Goal: Transaction & Acquisition: Purchase product/service

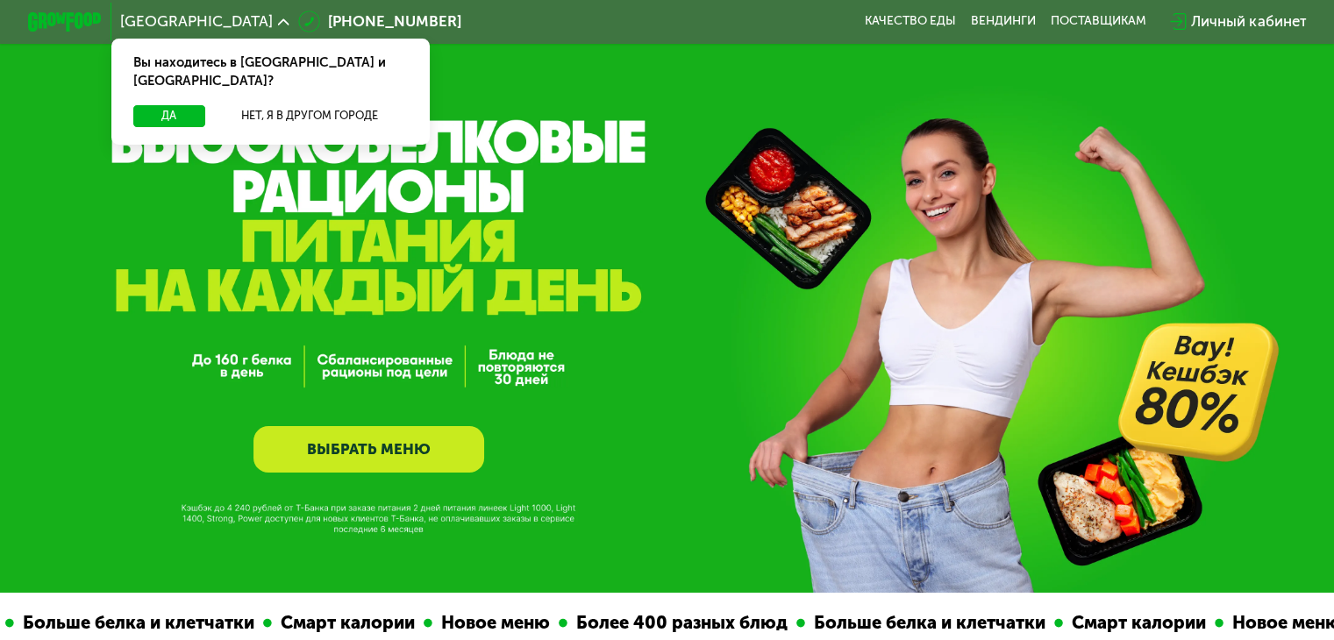
click at [1284, 19] on div "Личный кабинет" at bounding box center [1248, 22] width 115 height 22
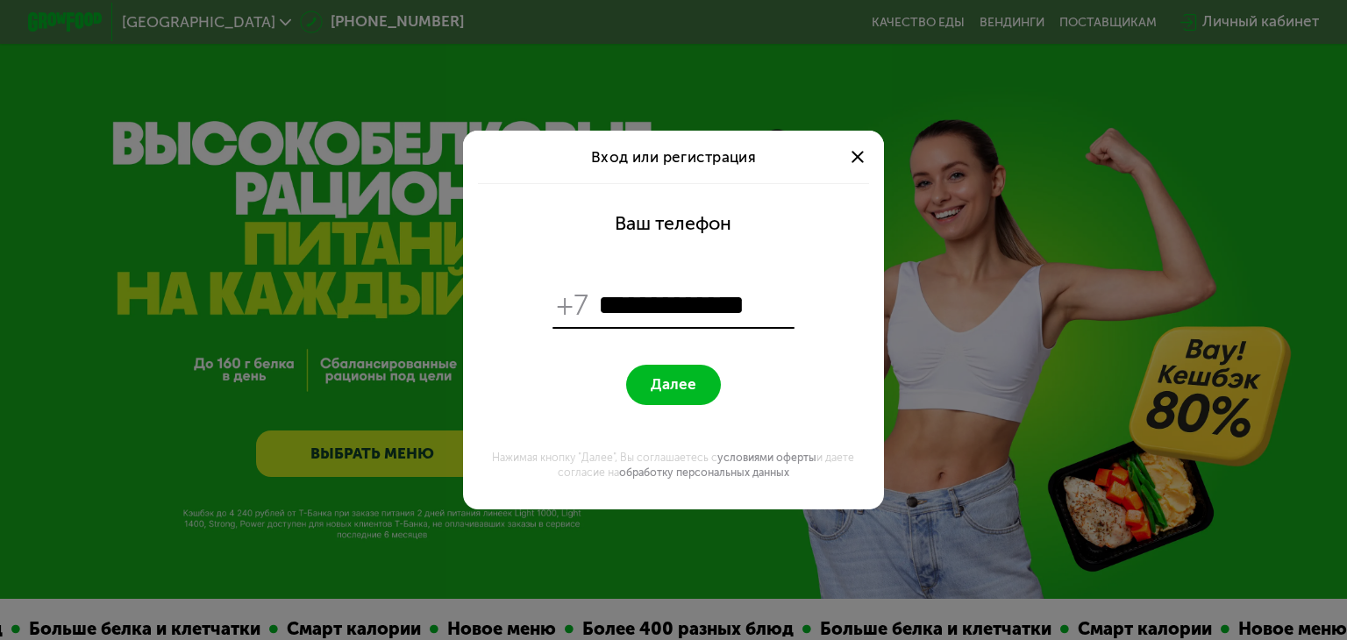
type input "**********"
click at [701, 389] on button "Далее" at bounding box center [673, 385] width 94 height 40
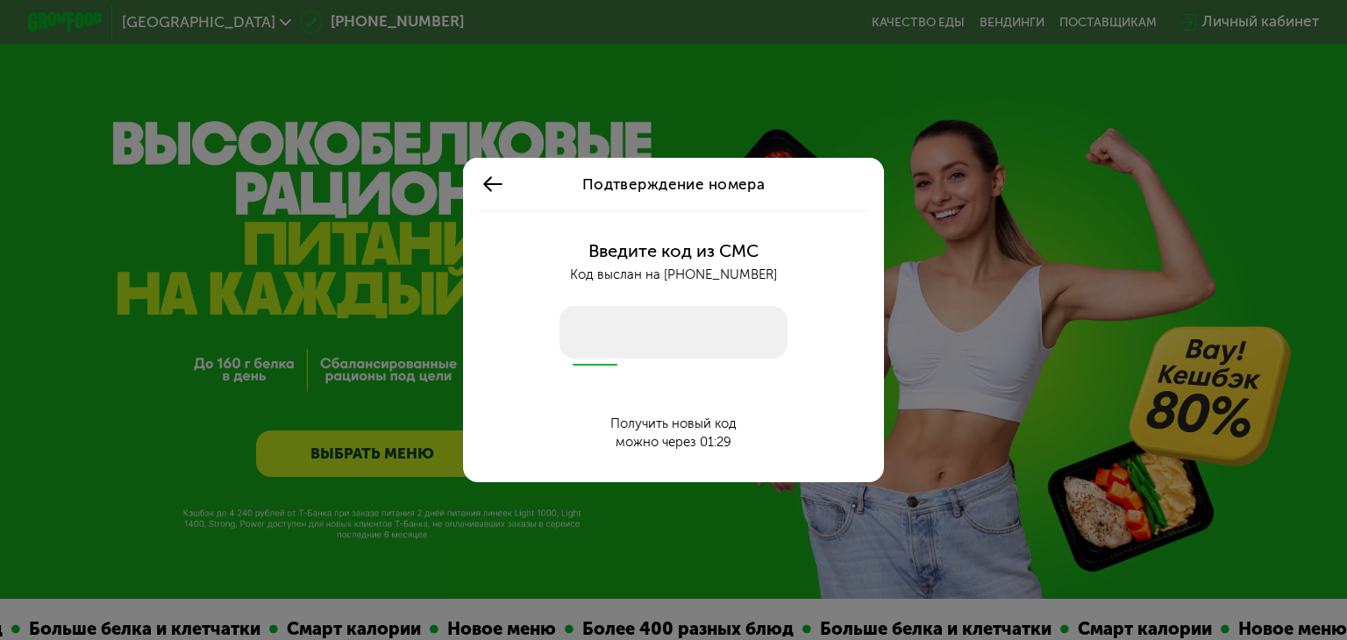
click at [682, 339] on input "number" at bounding box center [674, 332] width 228 height 53
click at [675, 313] on input "number" at bounding box center [674, 332] width 228 height 53
type input "****"
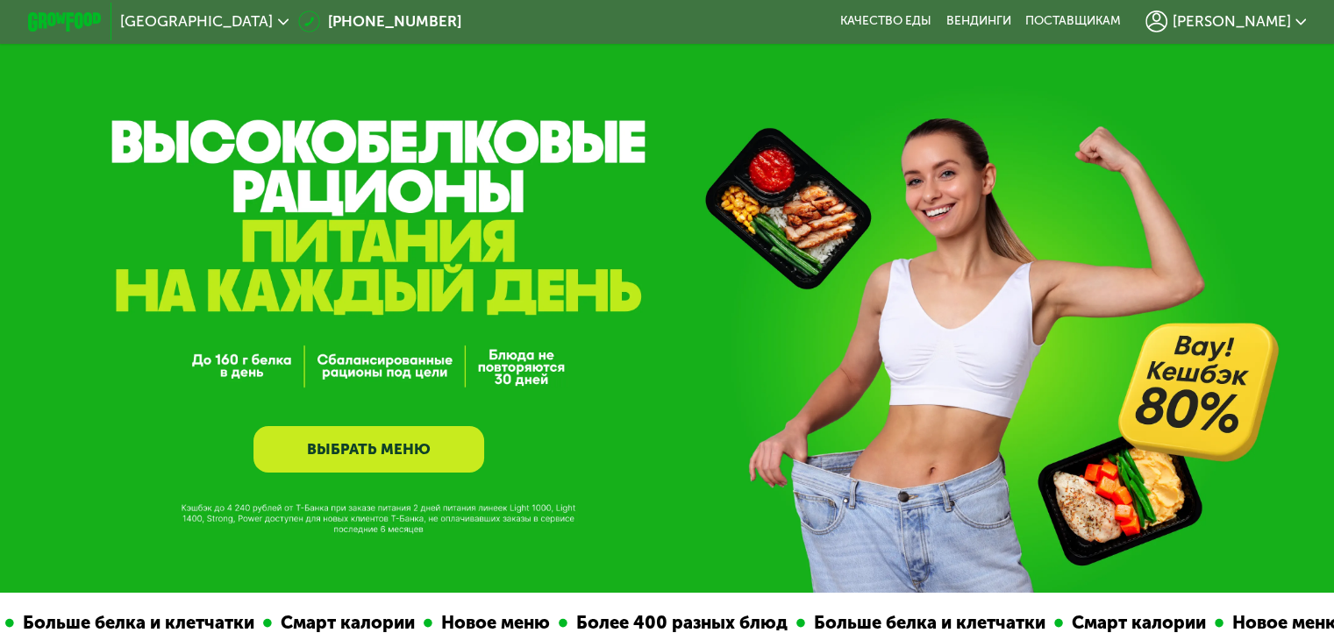
click at [403, 436] on link "ВЫБРАТЬ МЕНЮ" at bounding box center [368, 449] width 231 height 46
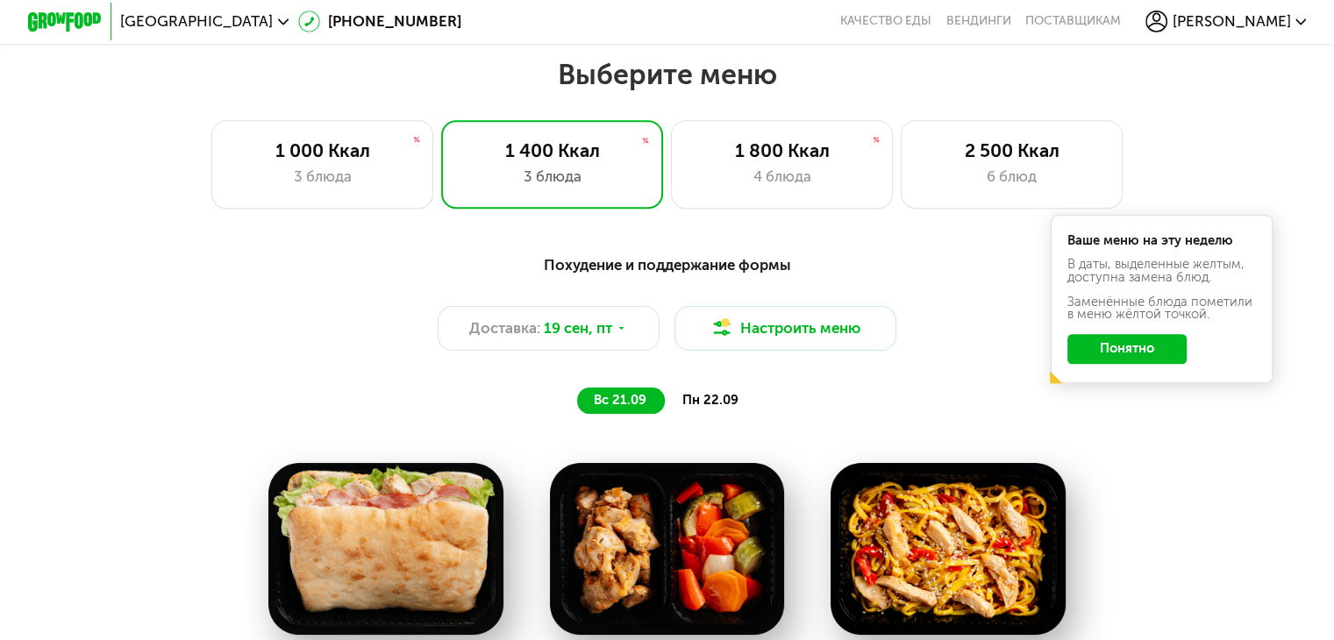
scroll to position [1170, 0]
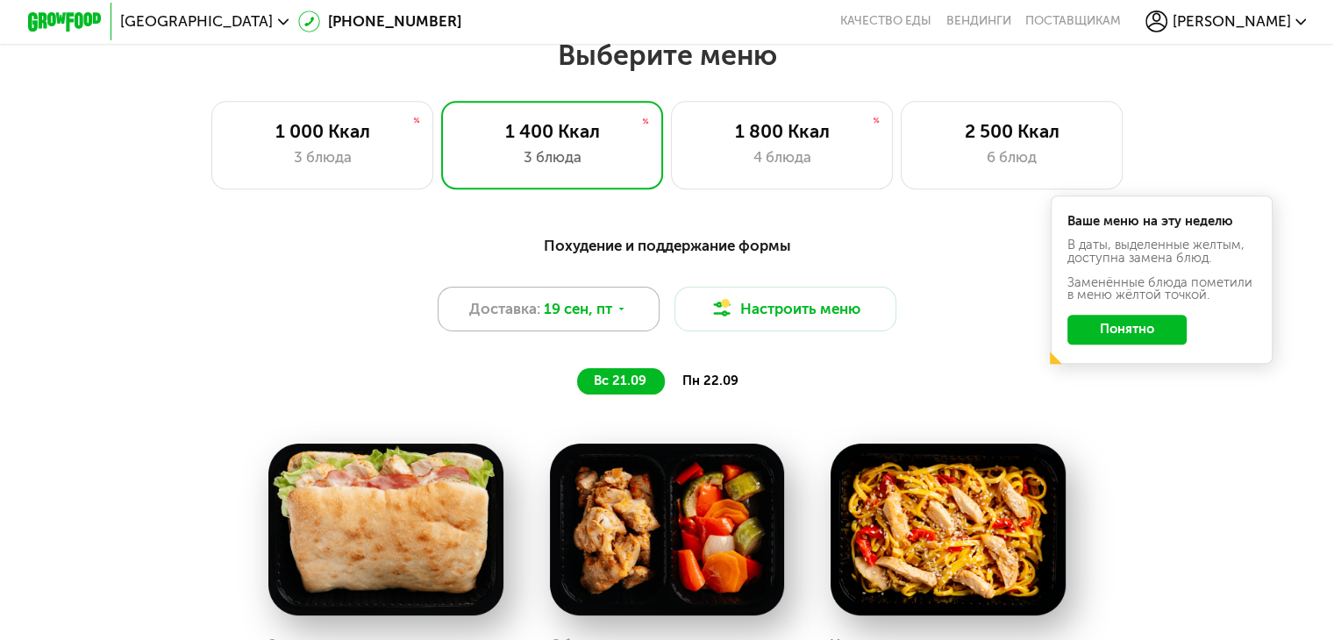
click at [596, 313] on span "19 сен, пт" at bounding box center [578, 309] width 68 height 22
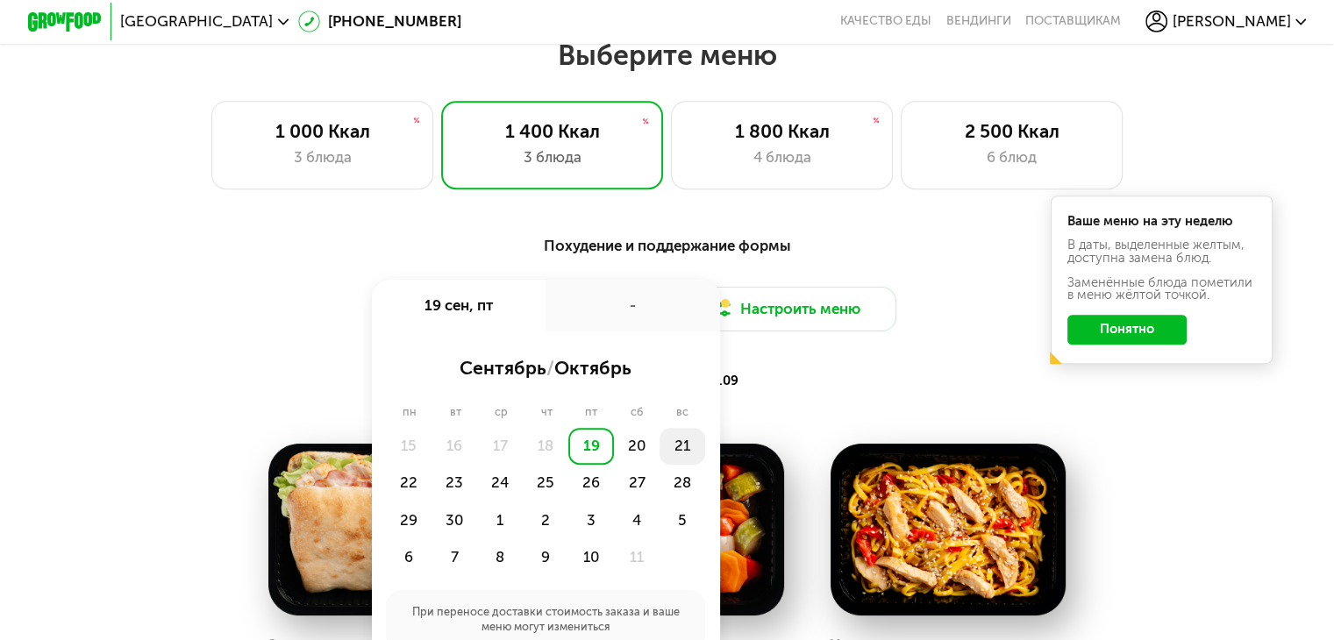
click at [668, 465] on div "21" at bounding box center [683, 446] width 46 height 37
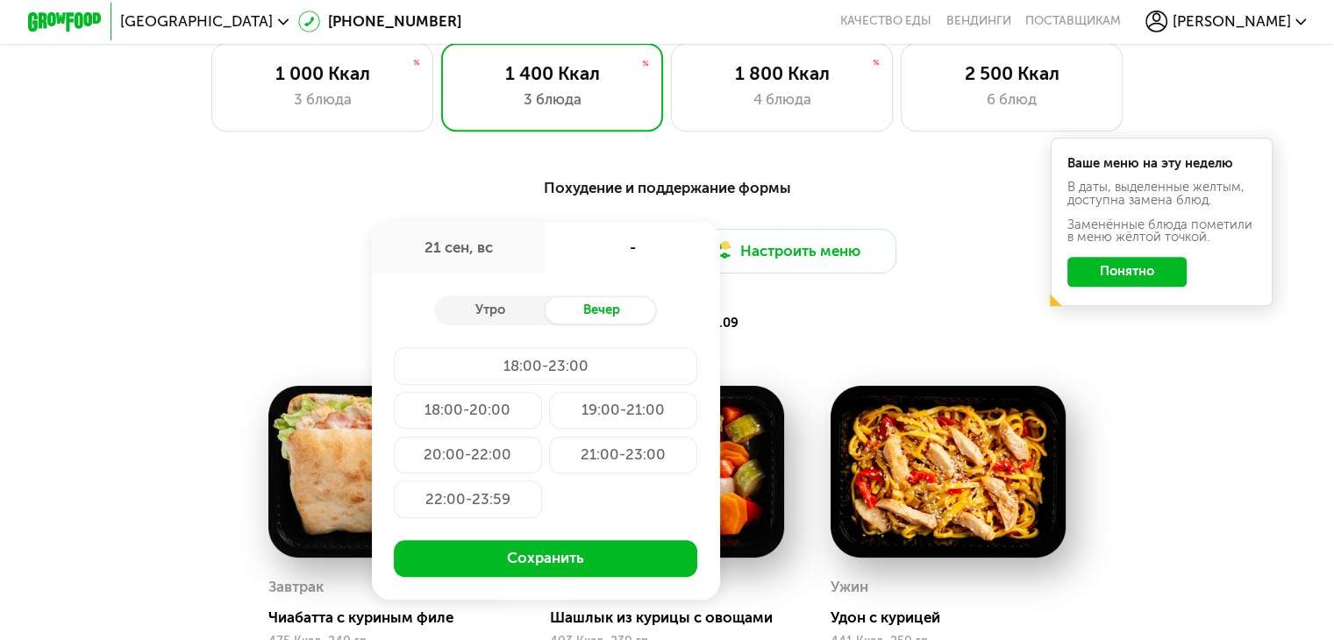
scroll to position [1258, 0]
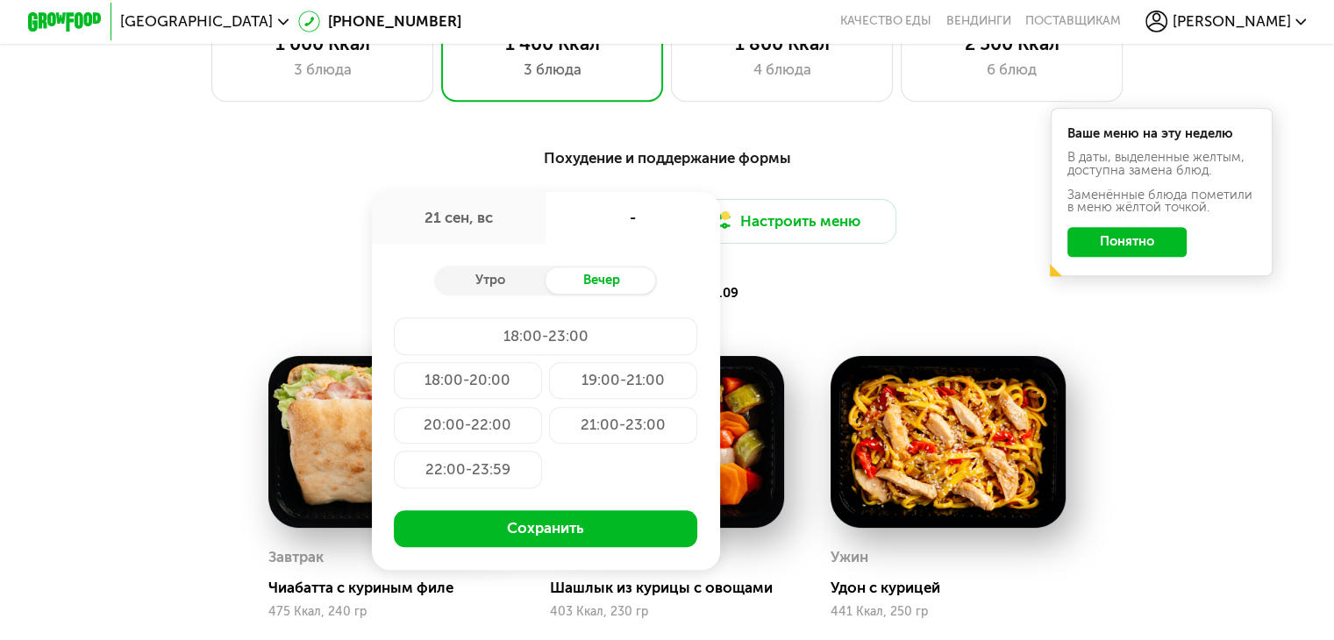
click at [487, 476] on div "22:00-23:59" at bounding box center [468, 469] width 148 height 37
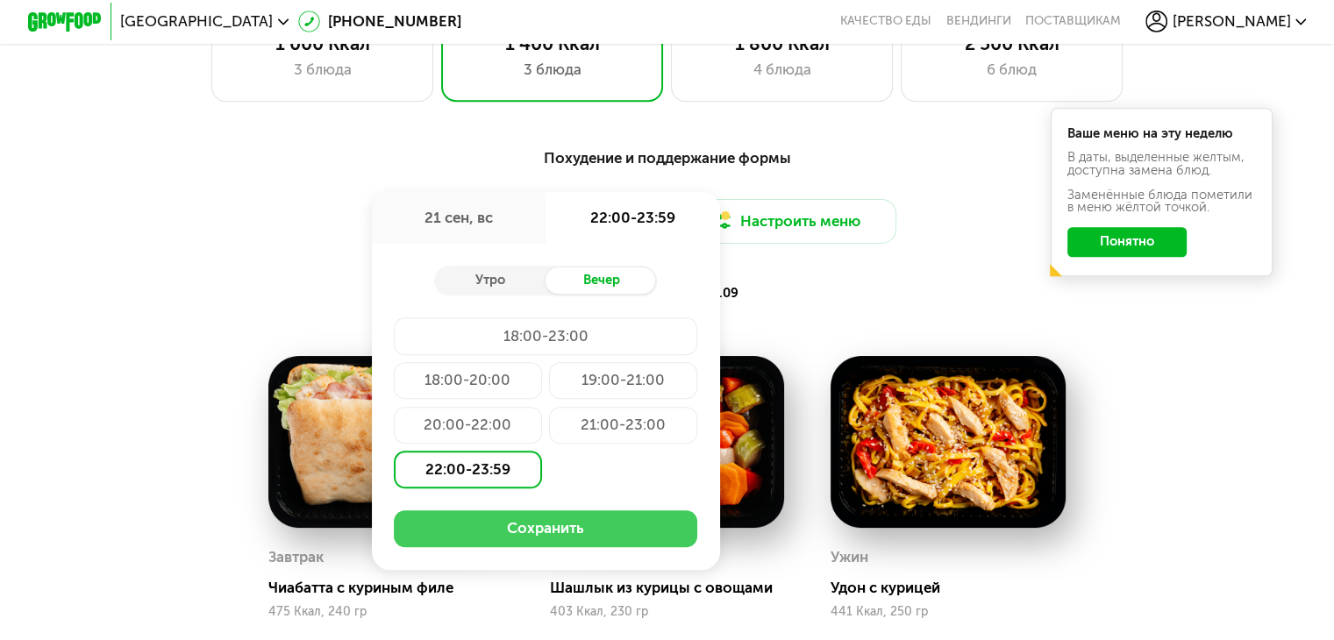
click at [538, 531] on button "Сохранить" at bounding box center [545, 528] width 303 height 37
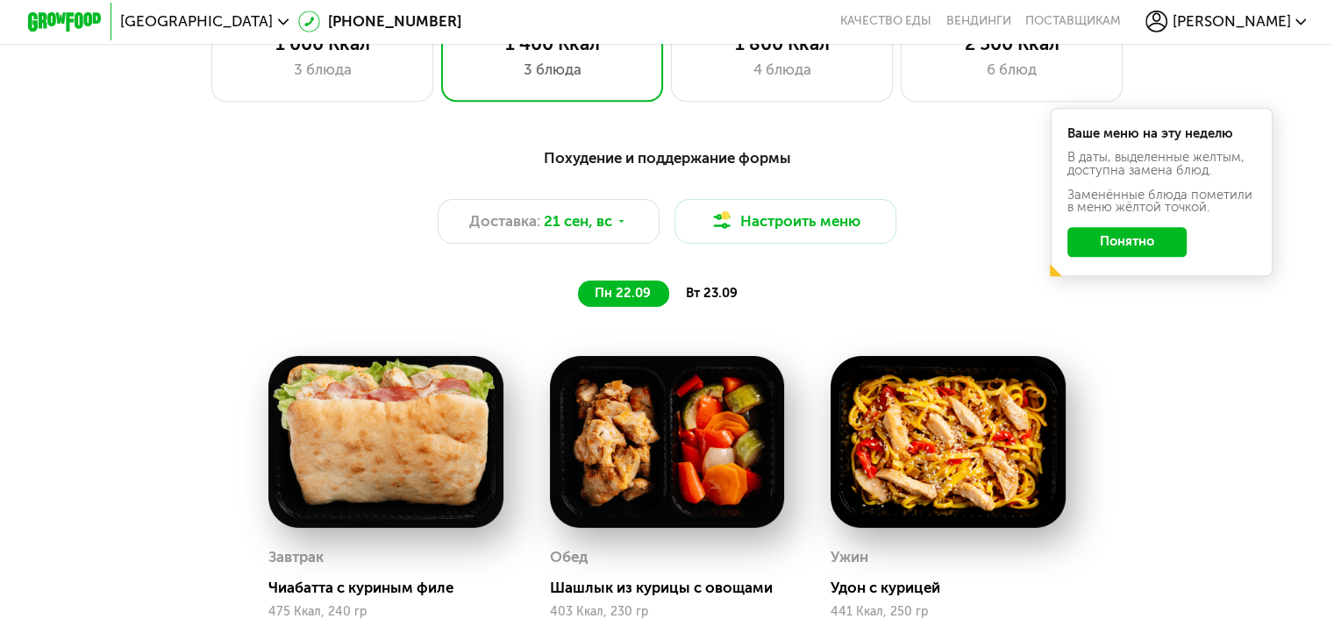
scroll to position [1082, 0]
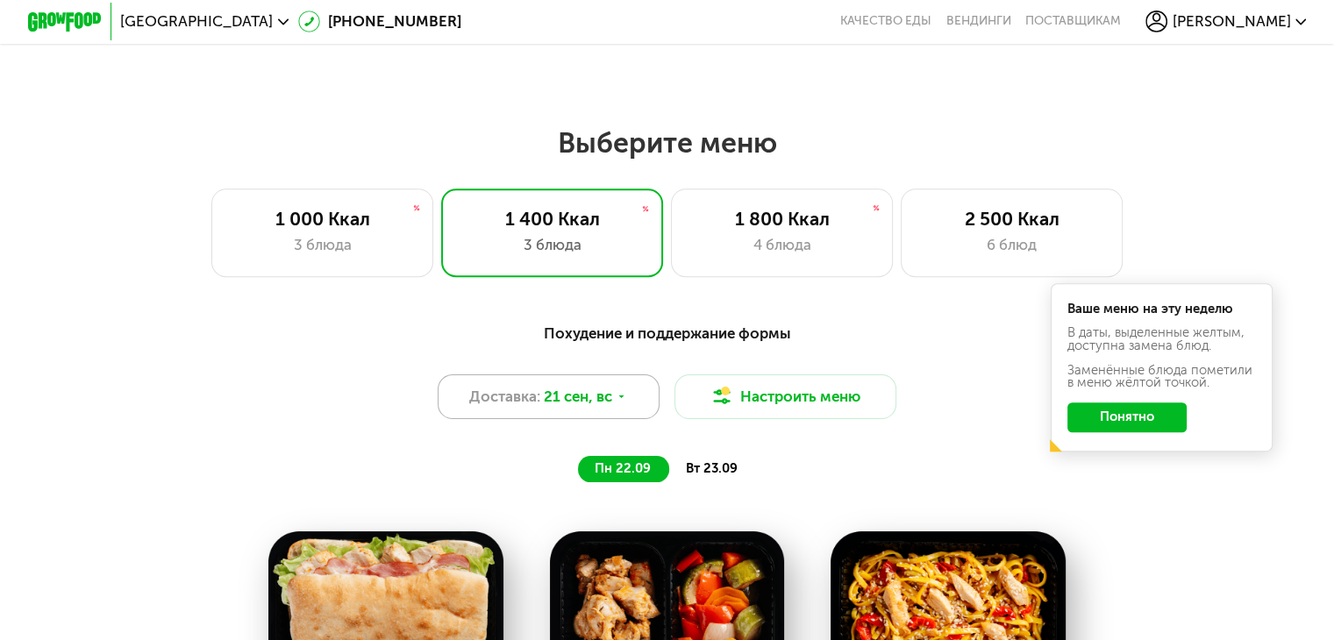
click at [588, 398] on span "21 сен, вс" at bounding box center [578, 397] width 68 height 22
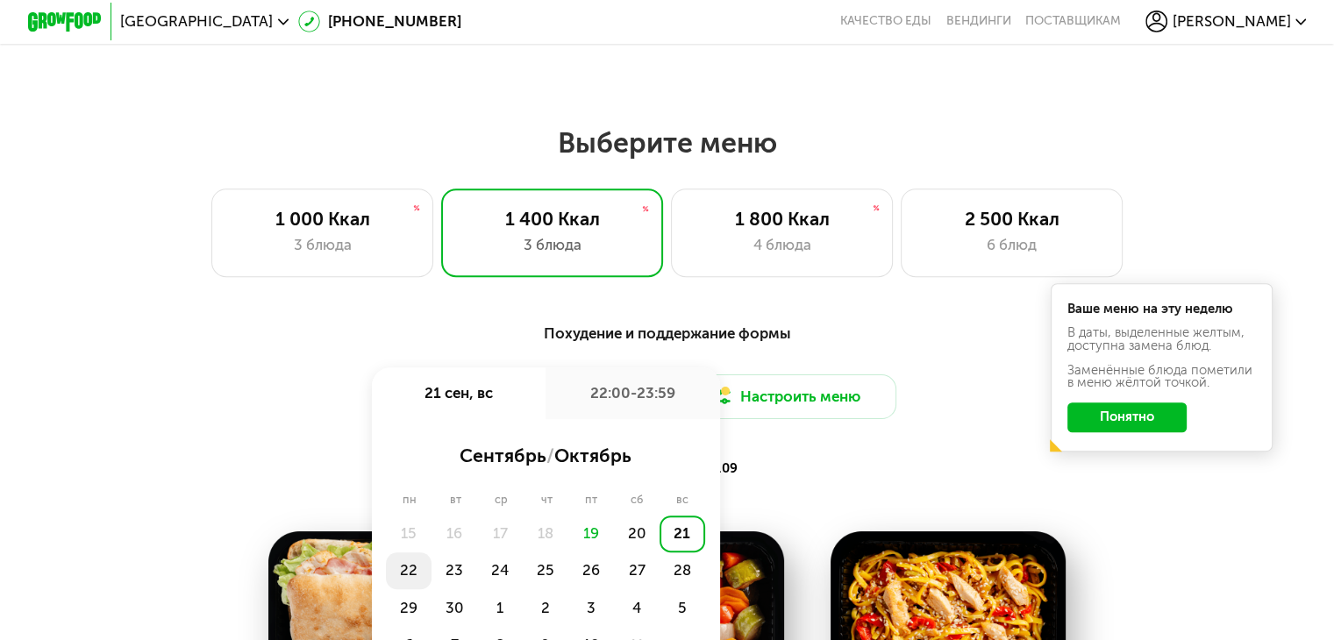
click at [408, 580] on div "22" at bounding box center [409, 571] width 46 height 37
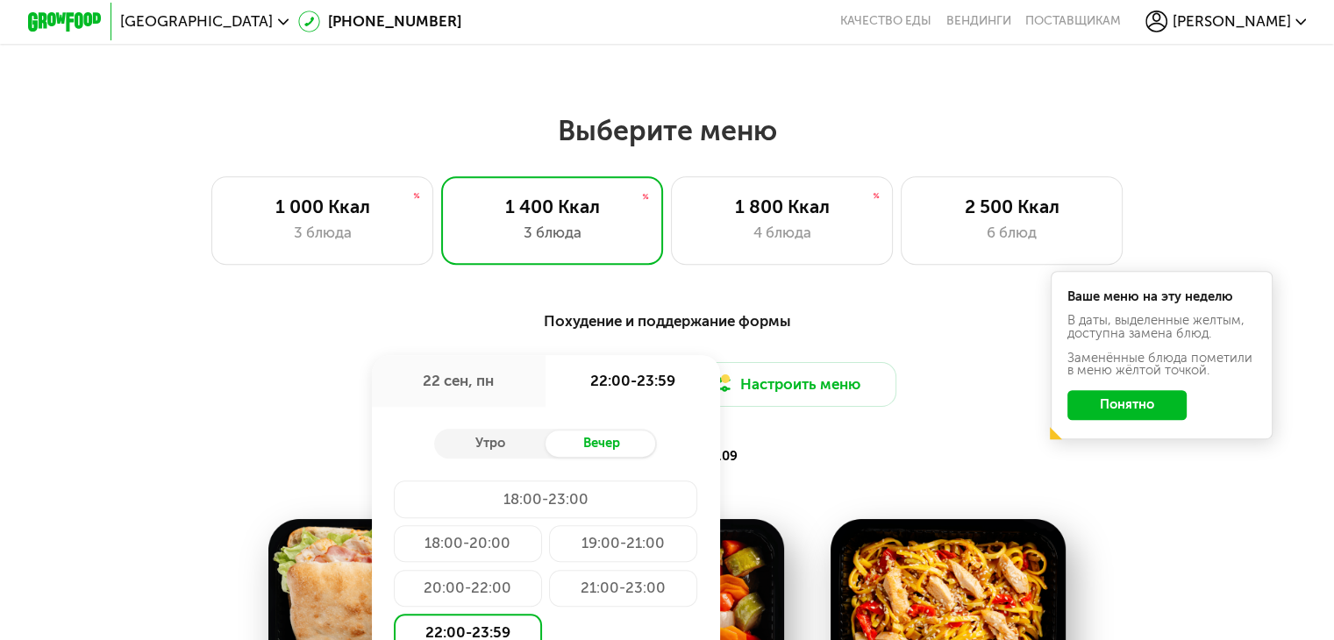
scroll to position [1258, 0]
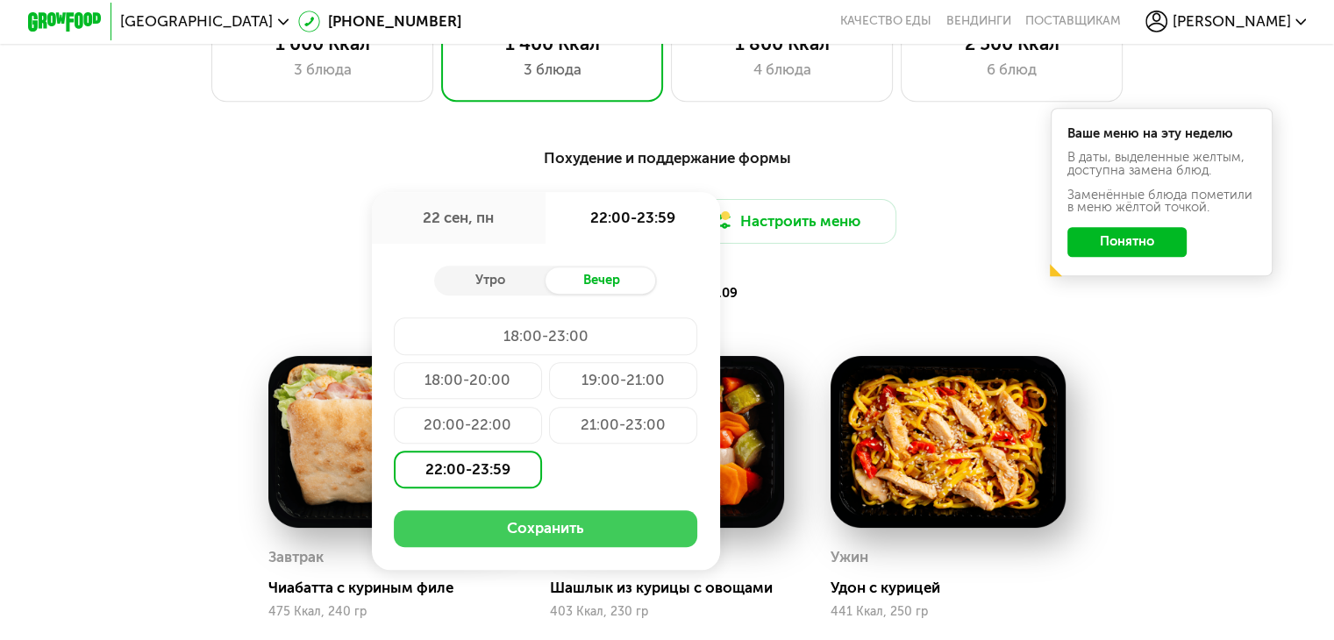
click at [524, 531] on button "Сохранить" at bounding box center [545, 528] width 303 height 37
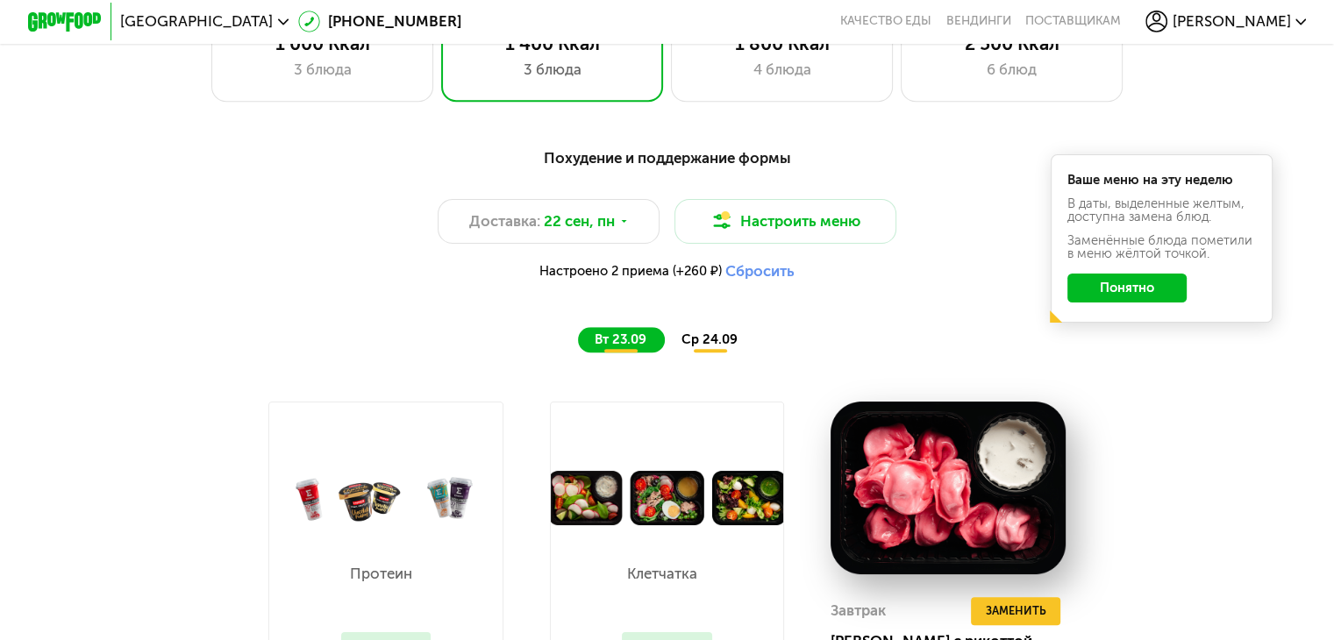
click at [1088, 315] on div "Ваше меню на эту неделю В даты, выделенные желтым, доступна замена блюд. Заменё…" at bounding box center [1162, 238] width 223 height 168
click at [1089, 296] on button "Понятно" at bounding box center [1126, 289] width 119 height 30
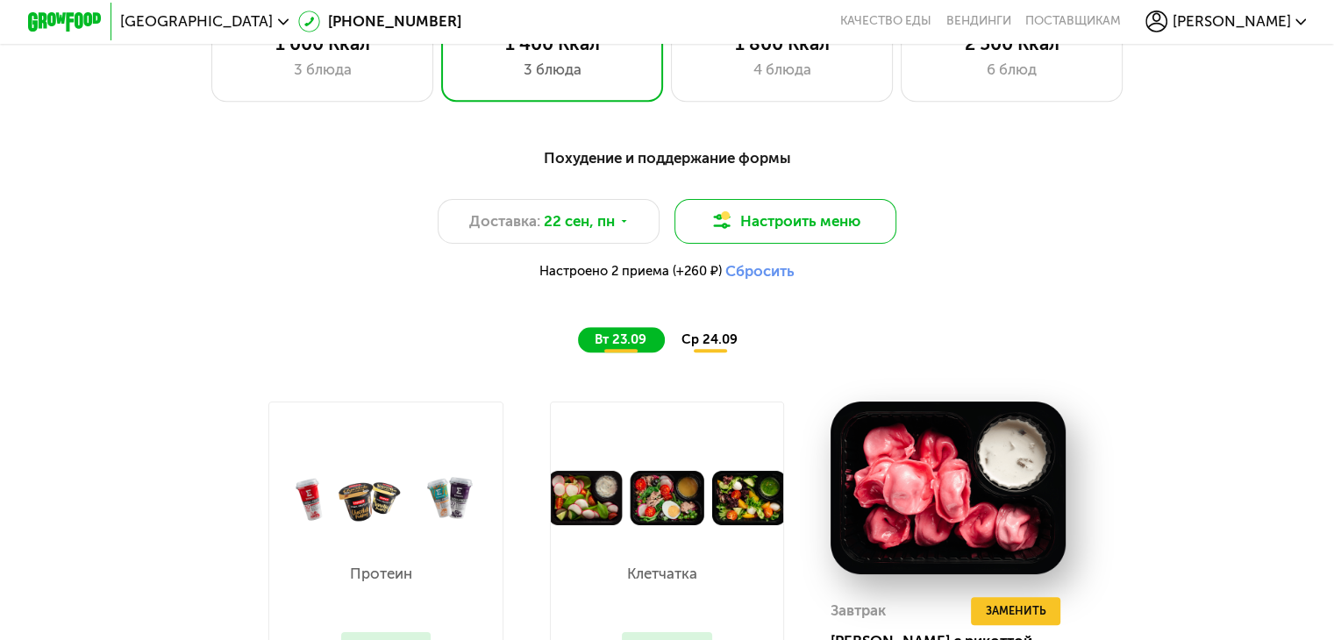
click at [805, 213] on button "Настроить меню" at bounding box center [786, 221] width 223 height 45
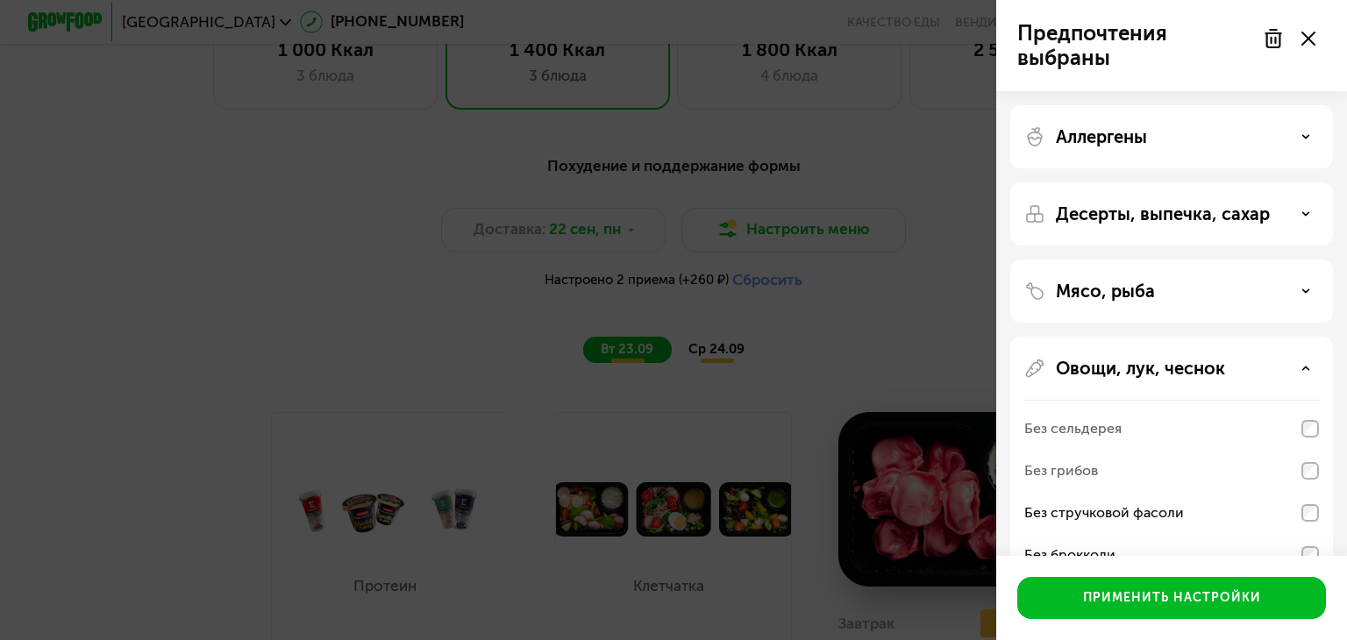
click at [1199, 143] on div "Аллергены" at bounding box center [1171, 136] width 295 height 21
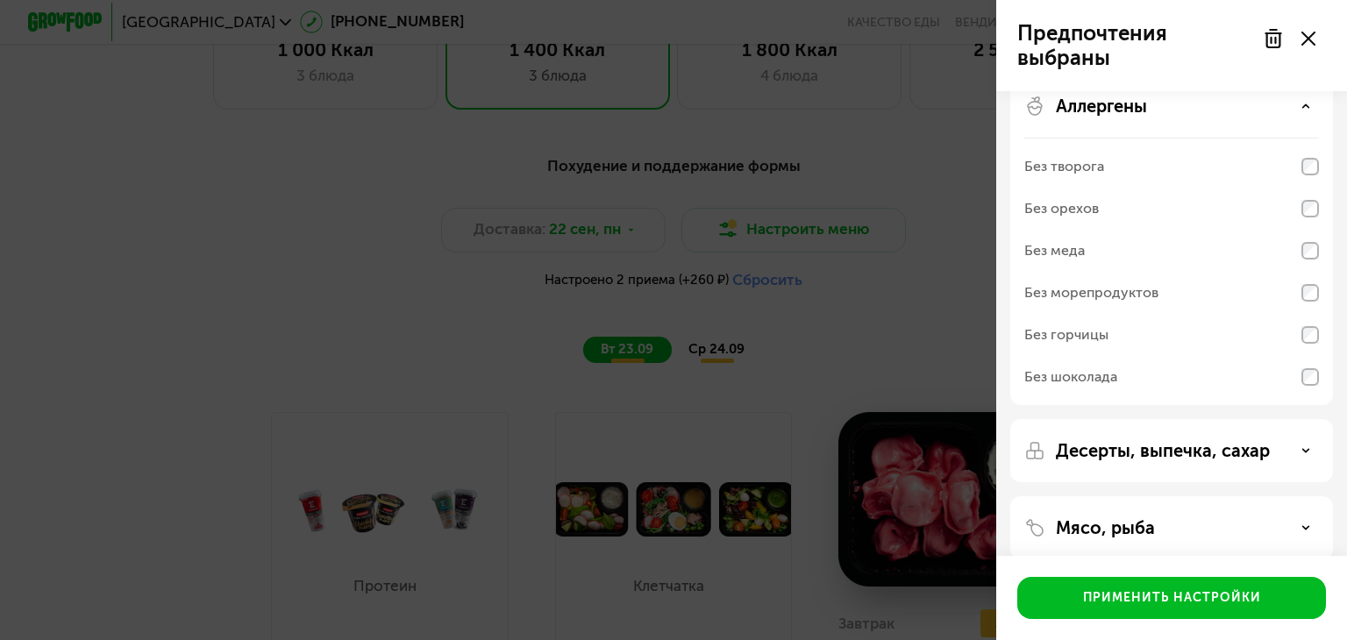
scroll to position [0, 0]
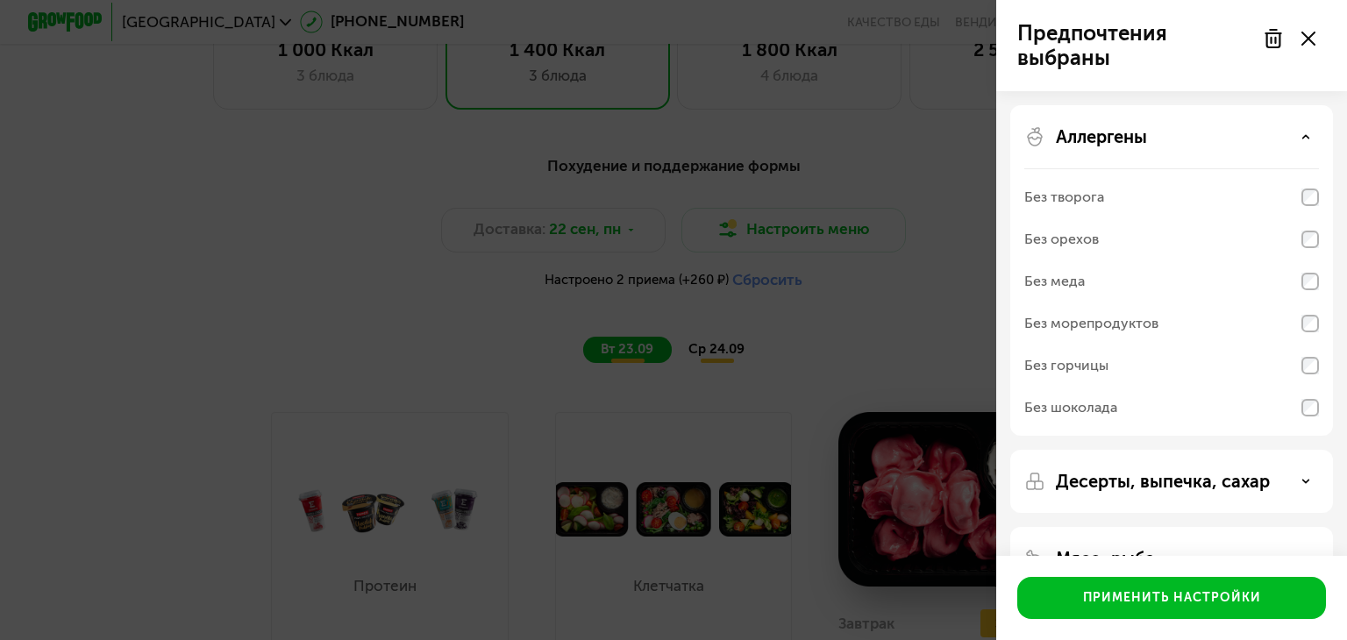
click at [1239, 126] on div "Аллергены" at bounding box center [1171, 136] width 295 height 21
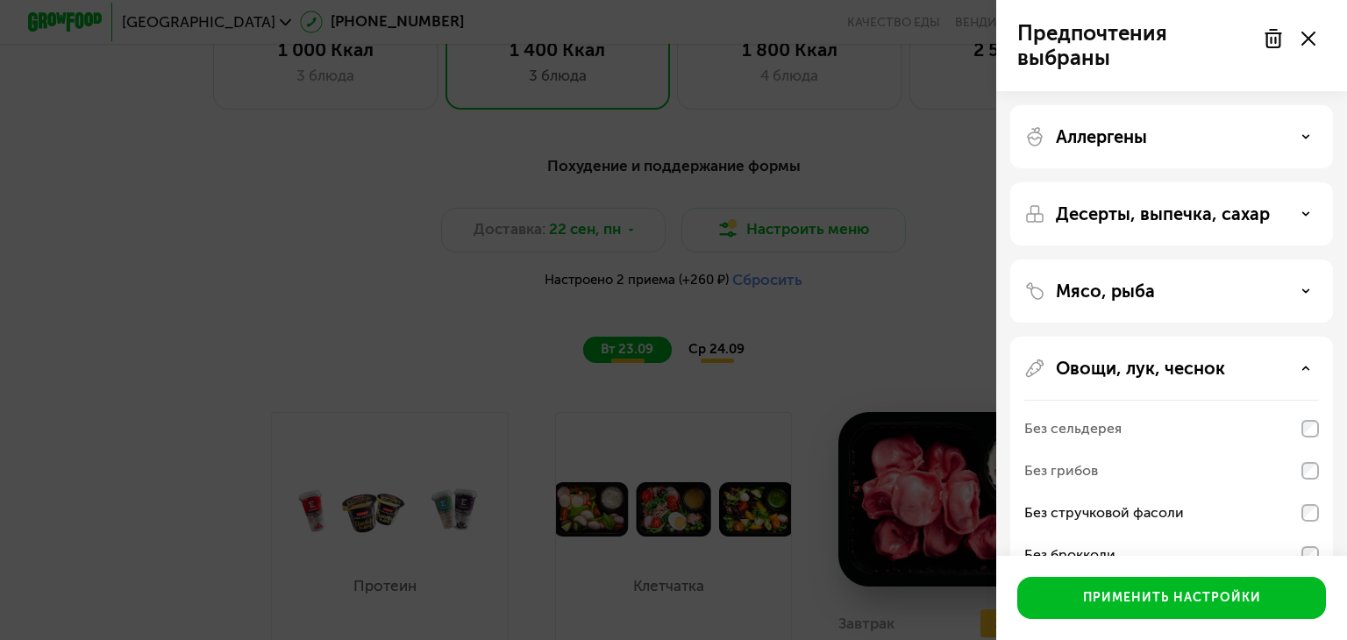
click at [1217, 215] on p "Десерты, выпечка, сахар" at bounding box center [1163, 213] width 214 height 21
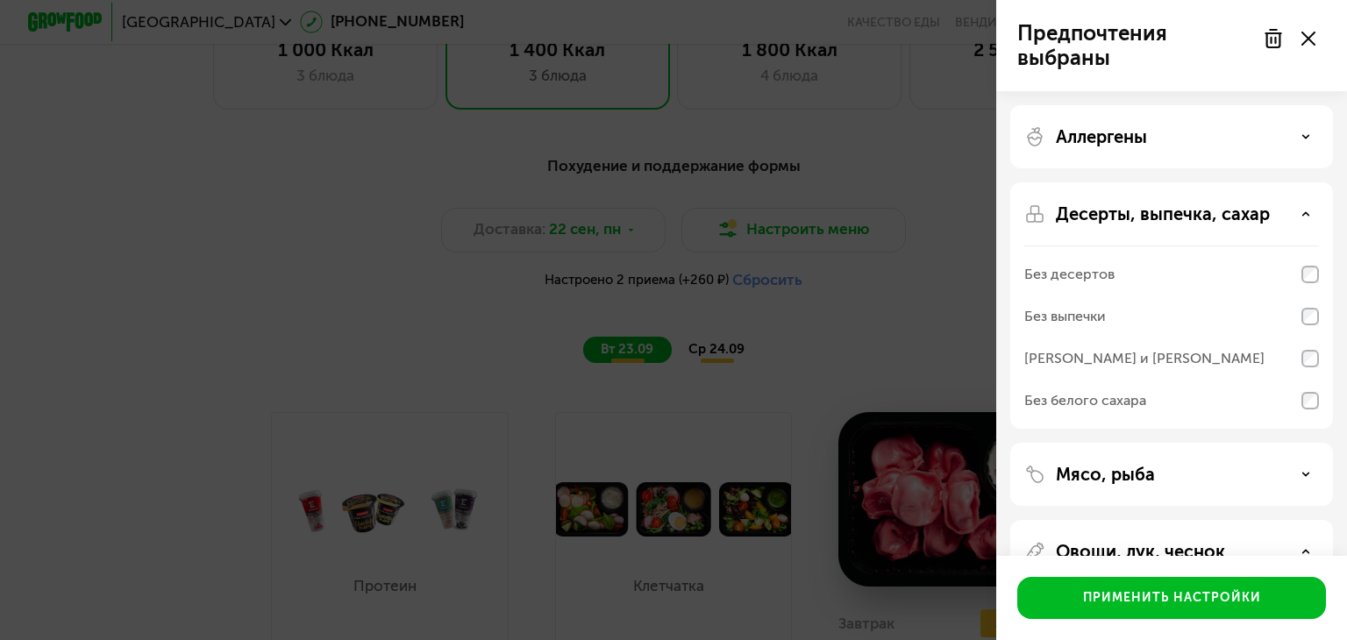
click at [1217, 215] on p "Десерты, выпечка, сахар" at bounding box center [1163, 213] width 214 height 21
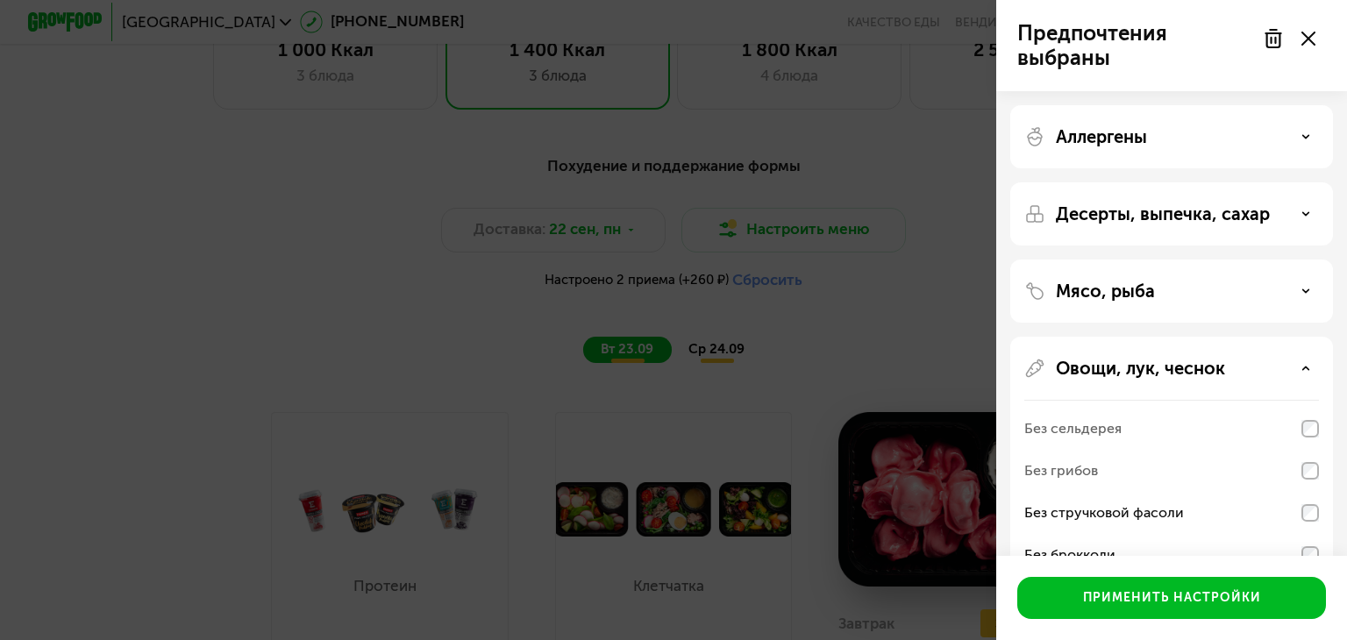
click at [1212, 288] on div "Мясо, рыба" at bounding box center [1171, 291] width 295 height 21
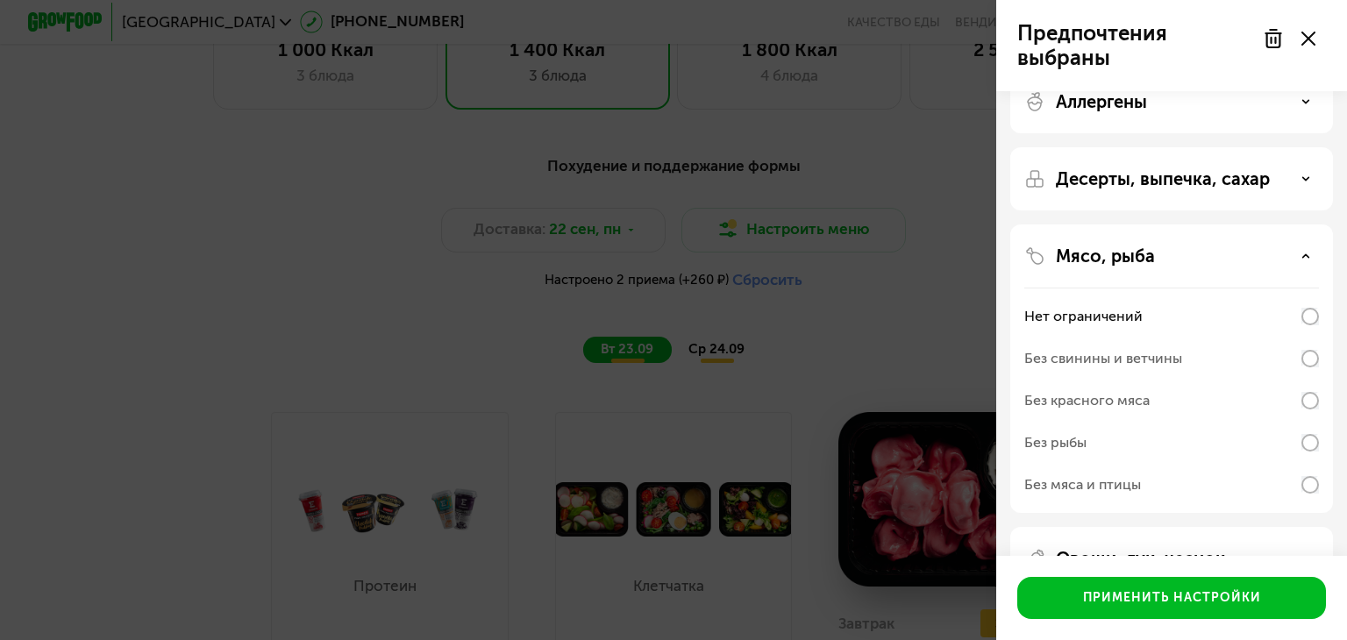
scroll to position [88, 0]
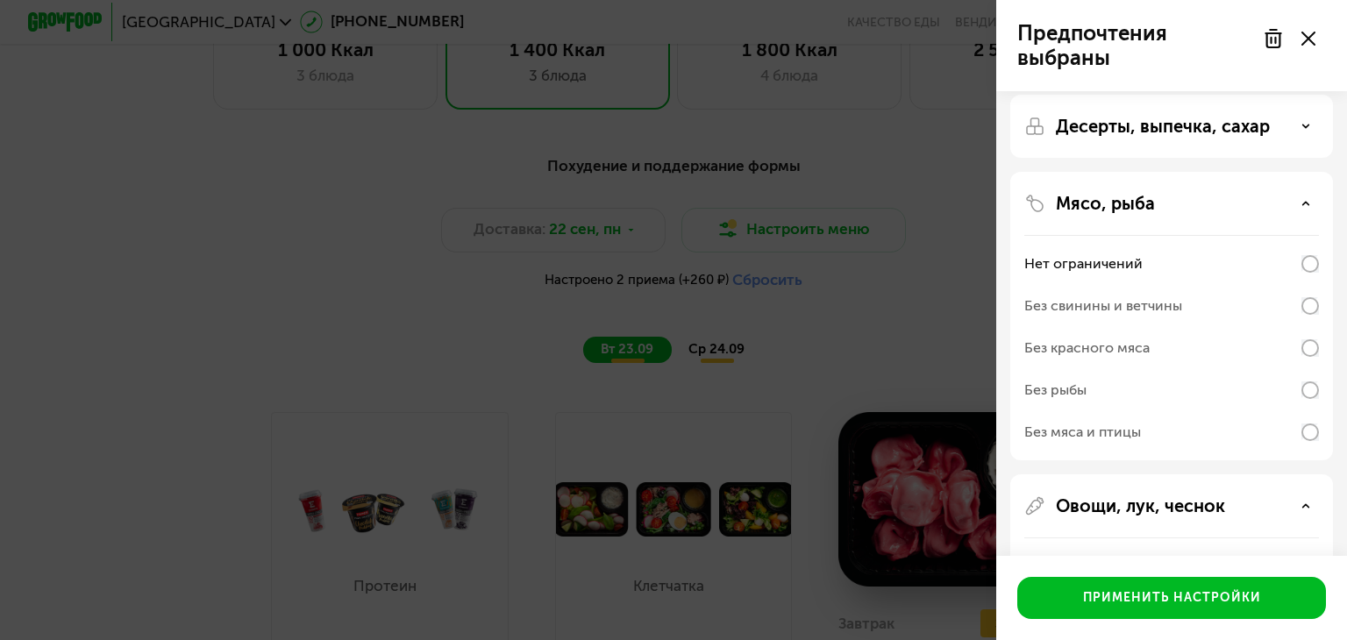
click at [1162, 204] on div "Мясо, рыба" at bounding box center [1171, 203] width 295 height 21
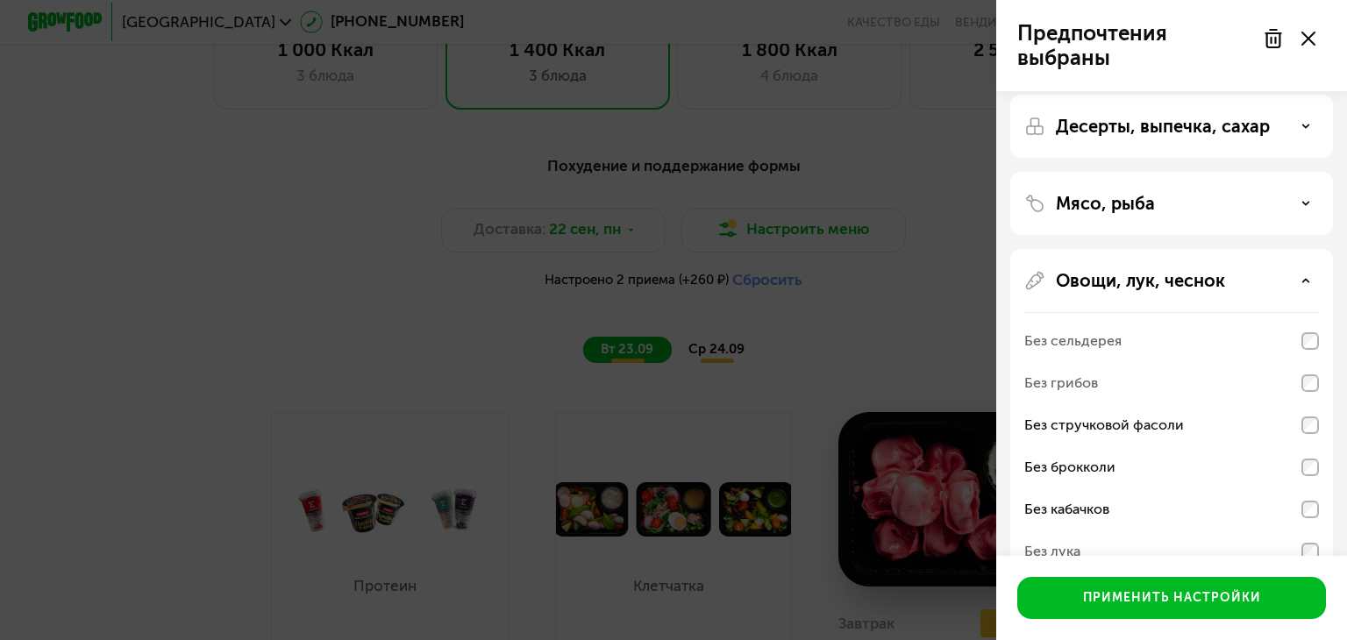
click at [1183, 275] on p "Овощи, лук, чеснок" at bounding box center [1140, 280] width 169 height 21
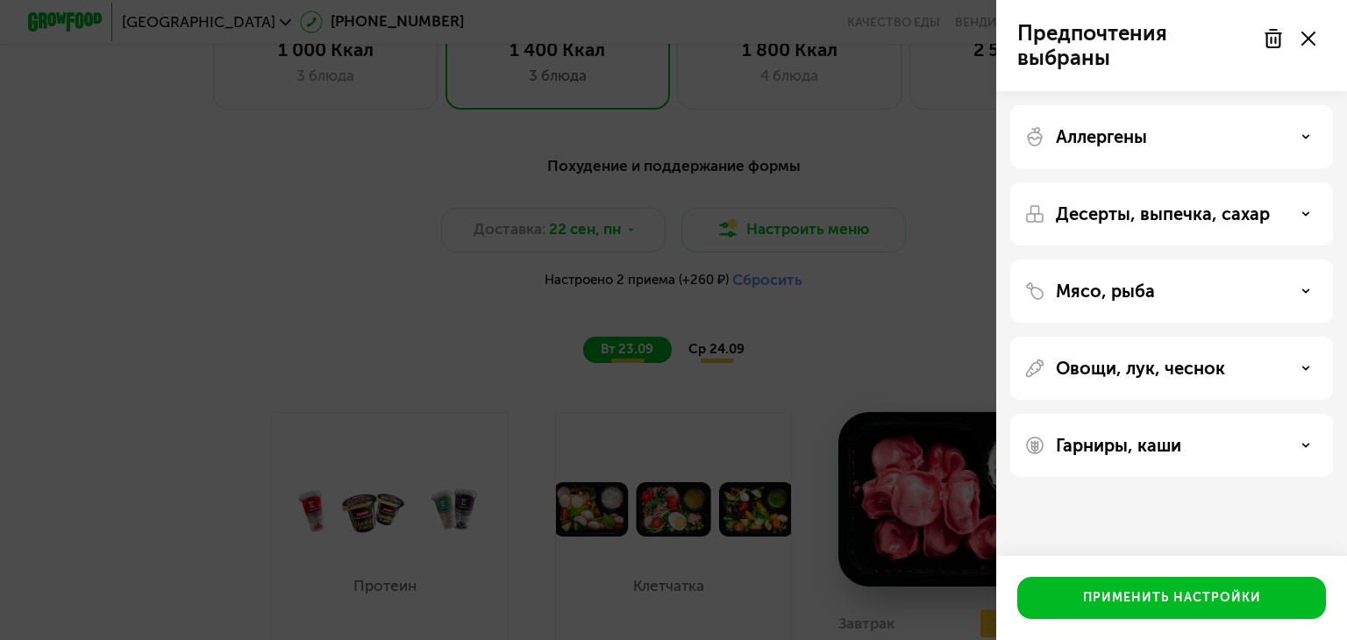
click at [1196, 359] on p "Овощи, лук, чеснок" at bounding box center [1140, 368] width 169 height 21
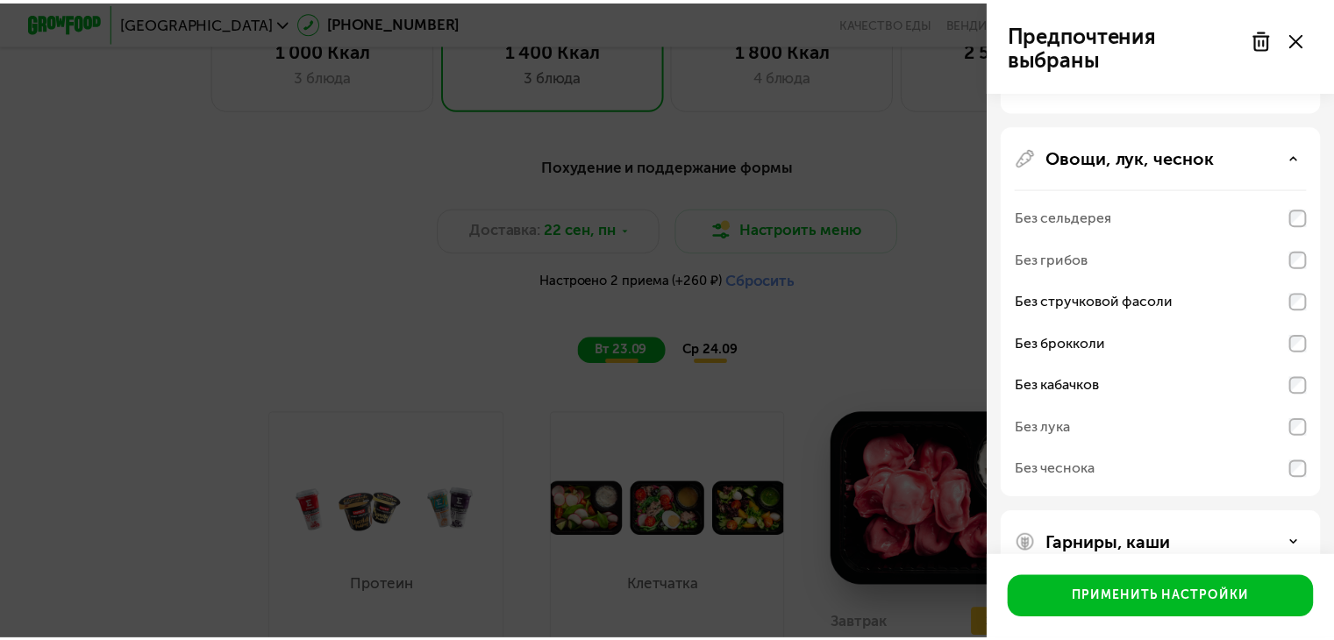
scroll to position [248, 0]
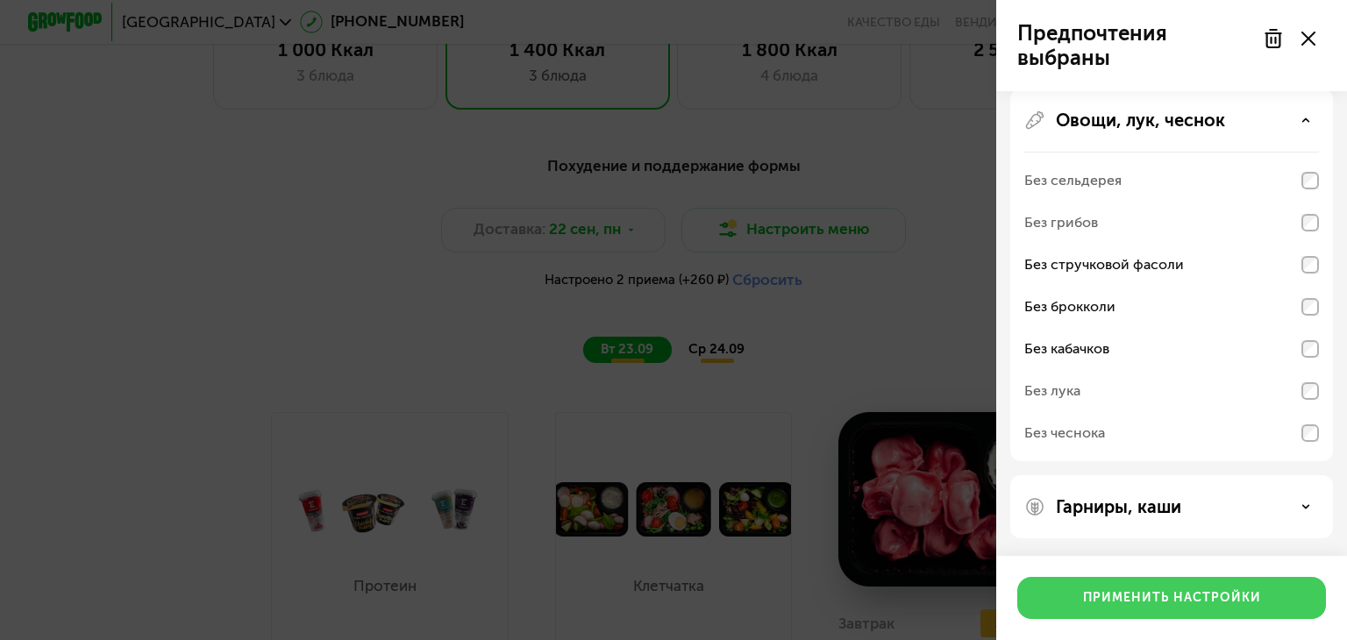
click at [1189, 587] on button "Применить настройки" at bounding box center [1171, 598] width 309 height 42
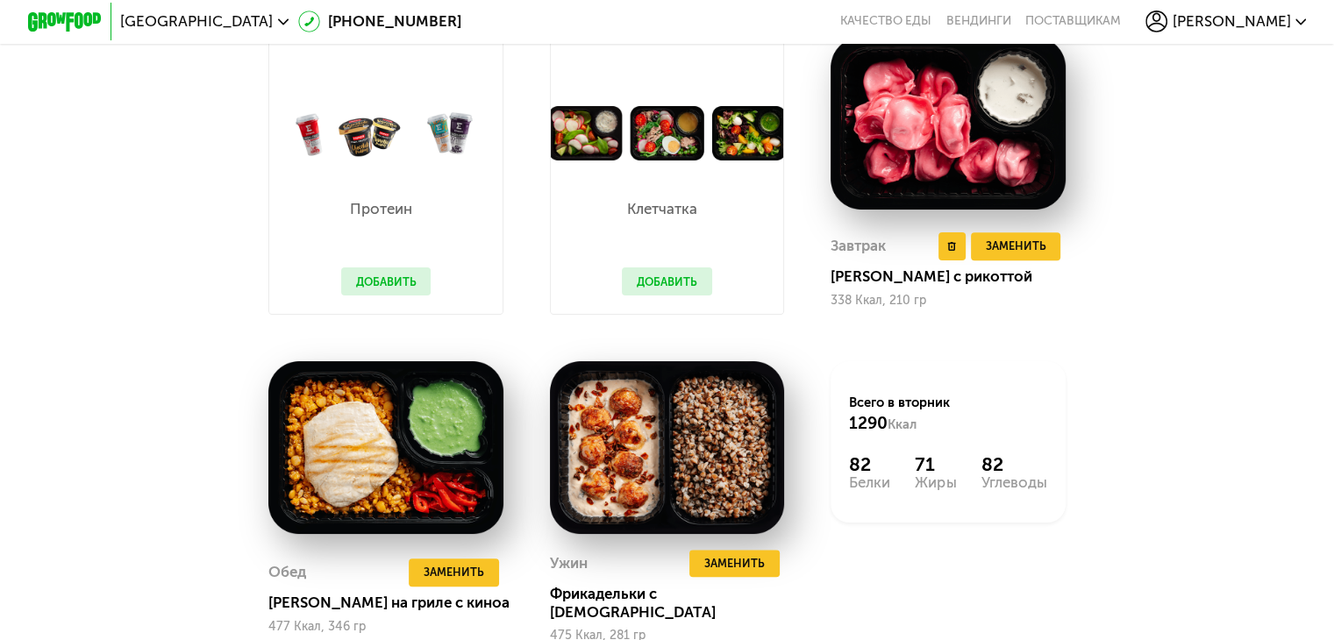
scroll to position [1696, 0]
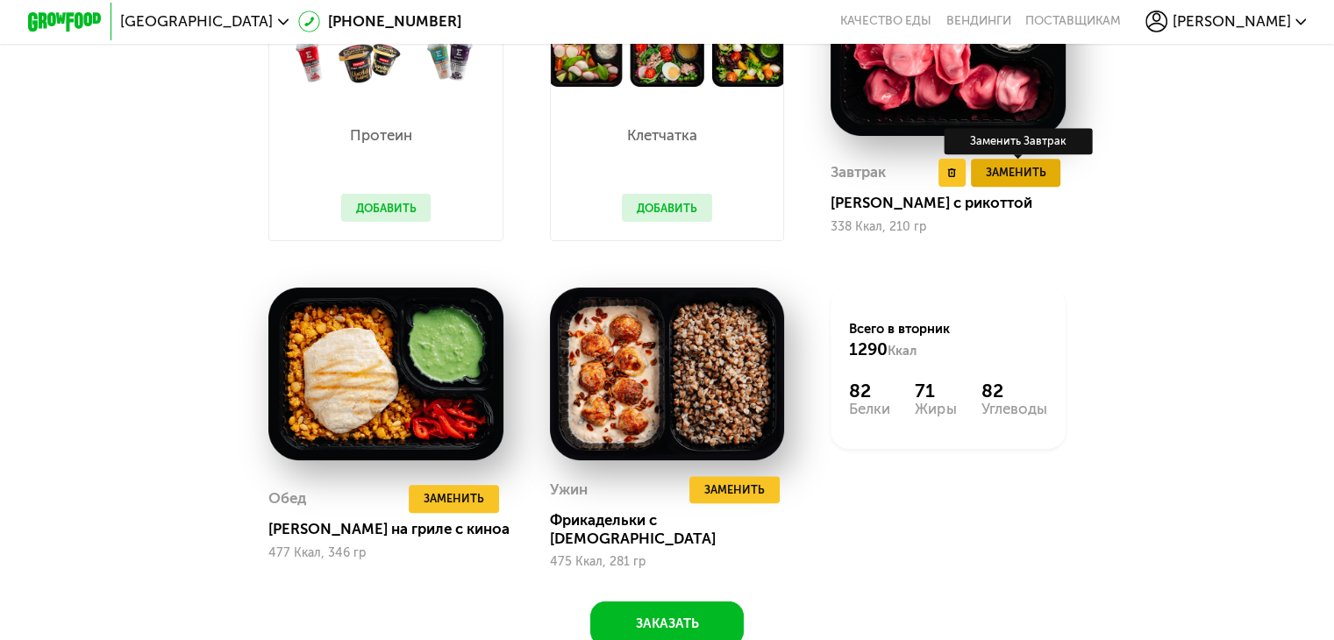
click at [1010, 182] on span "Заменить" at bounding box center [1015, 172] width 61 height 18
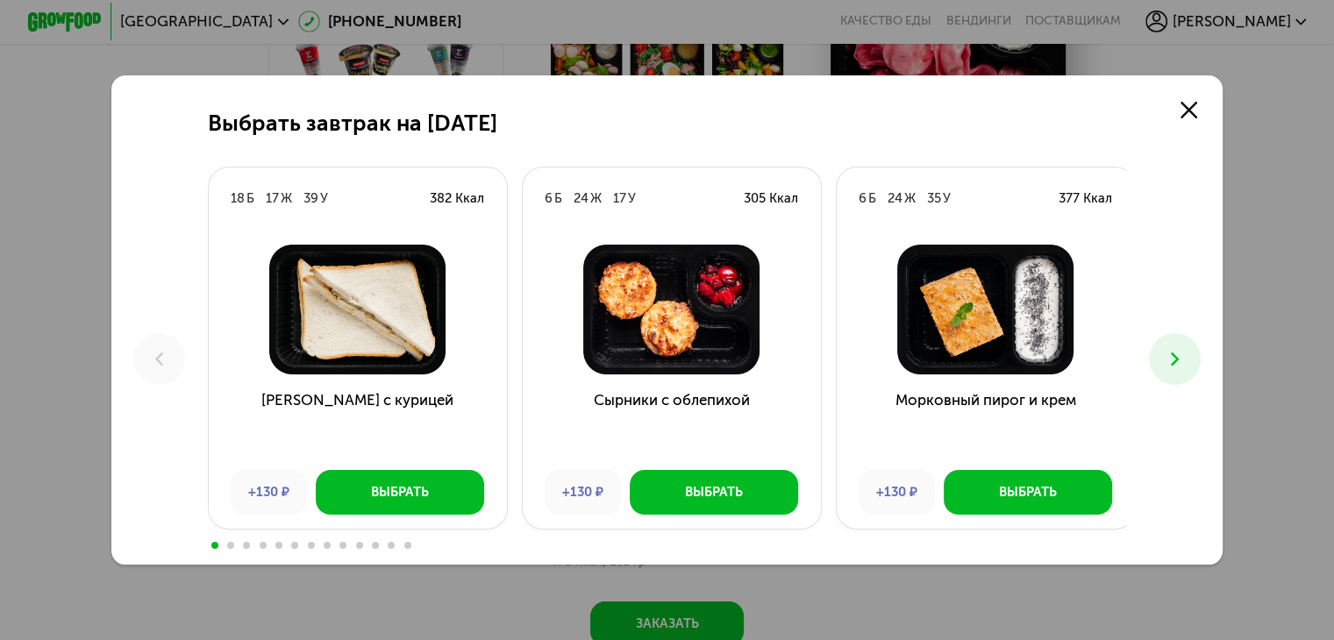
click at [1161, 352] on button at bounding box center [1175, 359] width 52 height 52
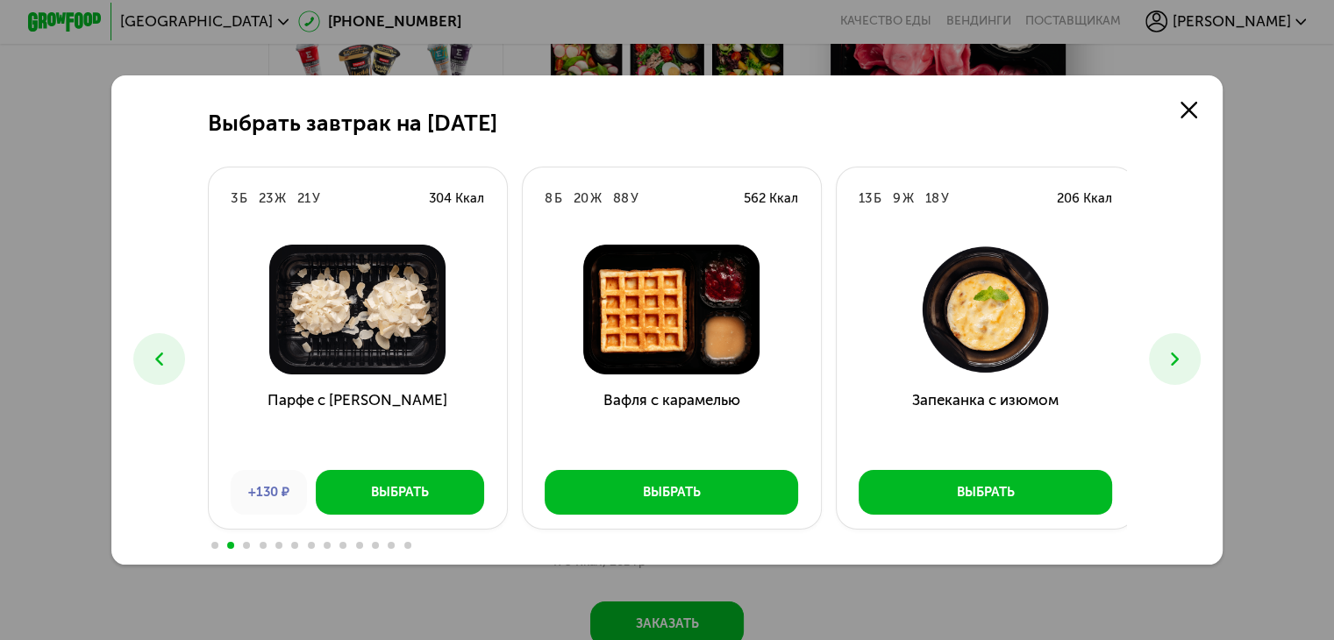
click at [1174, 357] on icon at bounding box center [1175, 359] width 22 height 22
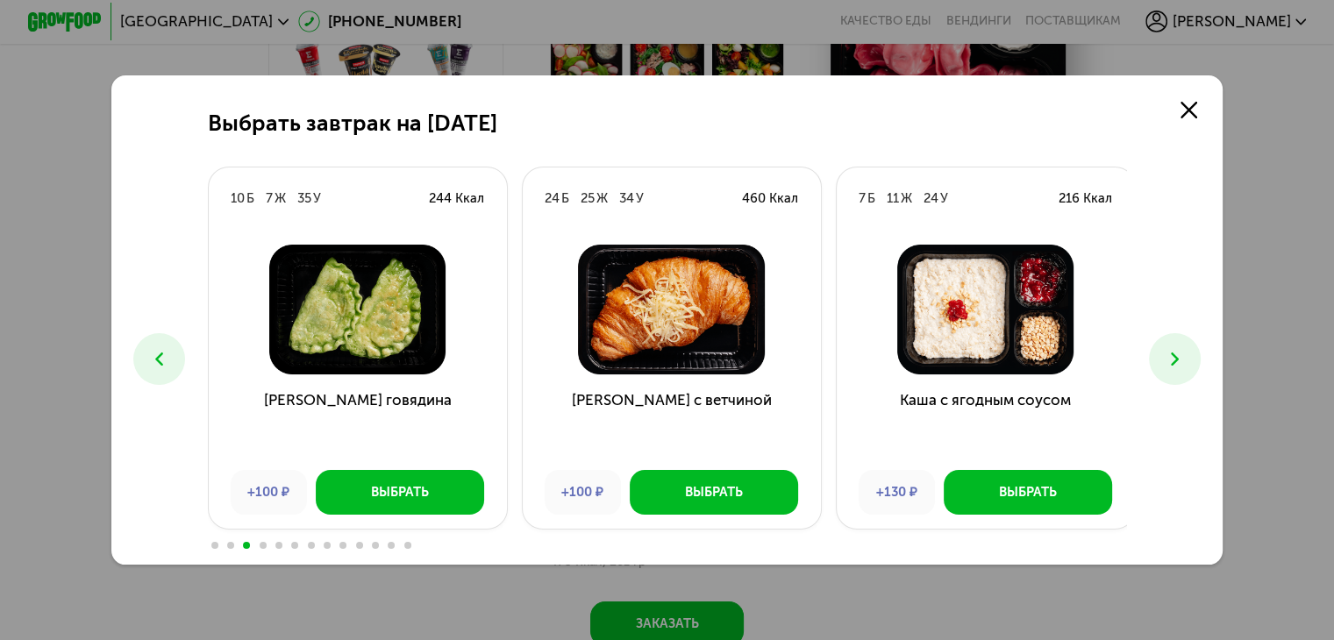
click at [1178, 358] on icon at bounding box center [1175, 359] width 22 height 22
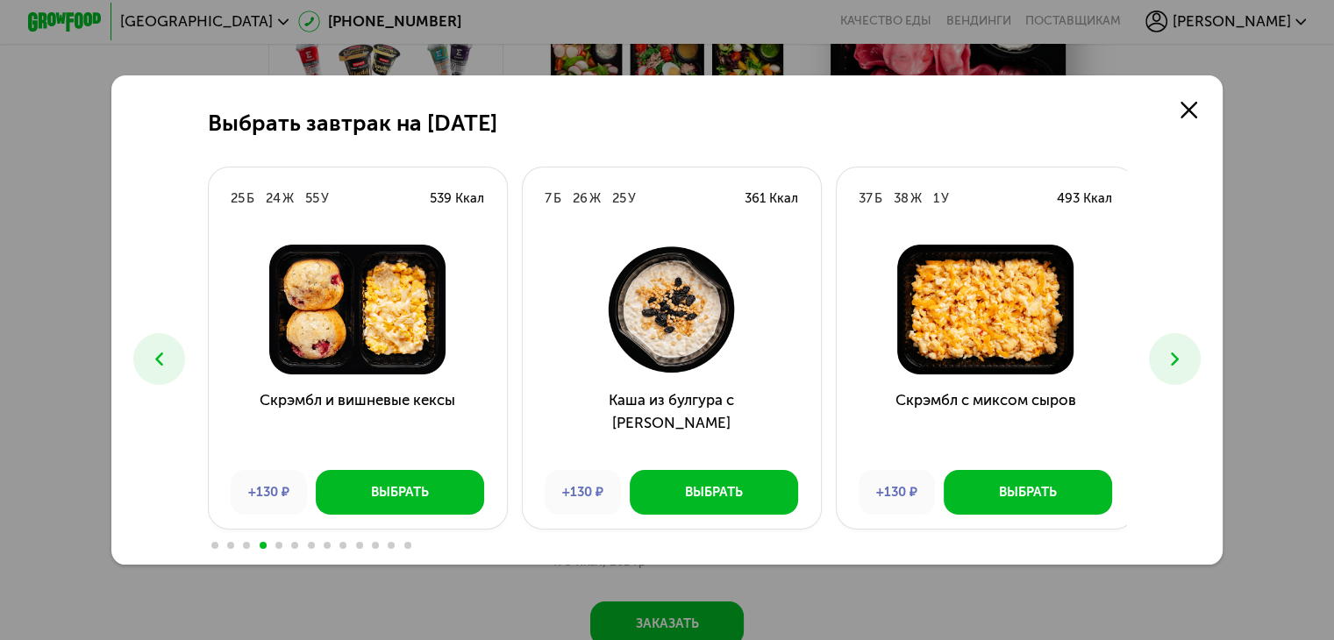
click at [1178, 358] on icon at bounding box center [1175, 359] width 22 height 22
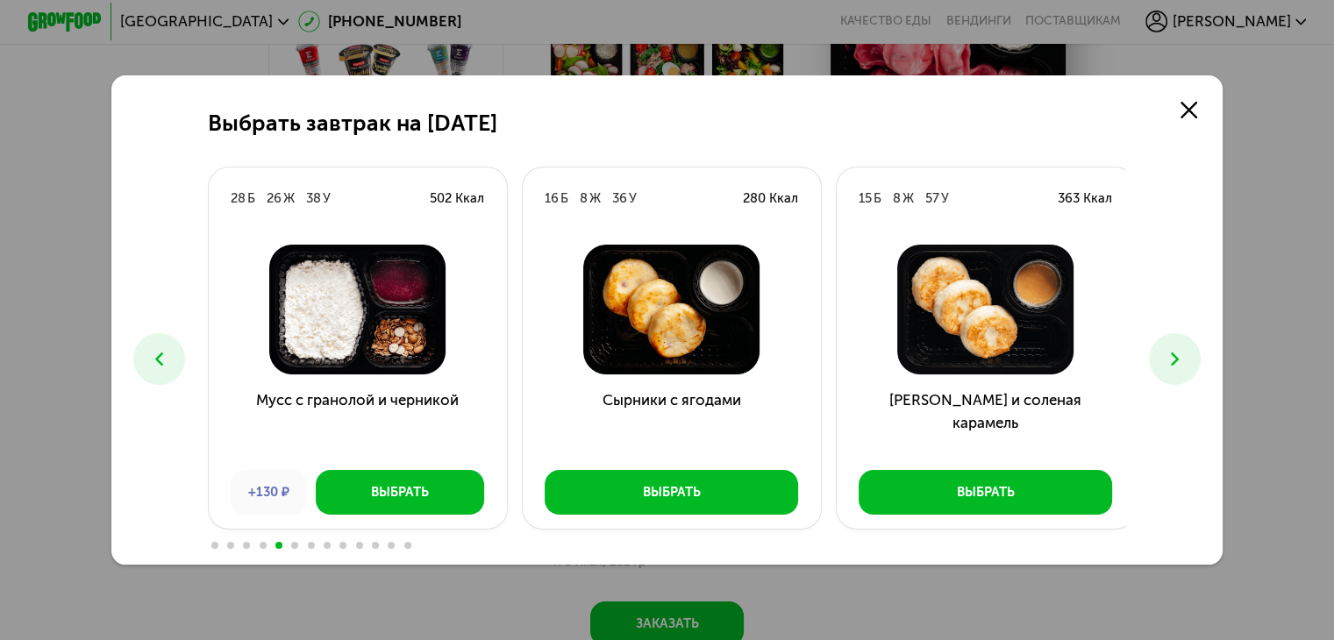
click at [1179, 358] on icon at bounding box center [1175, 359] width 22 height 22
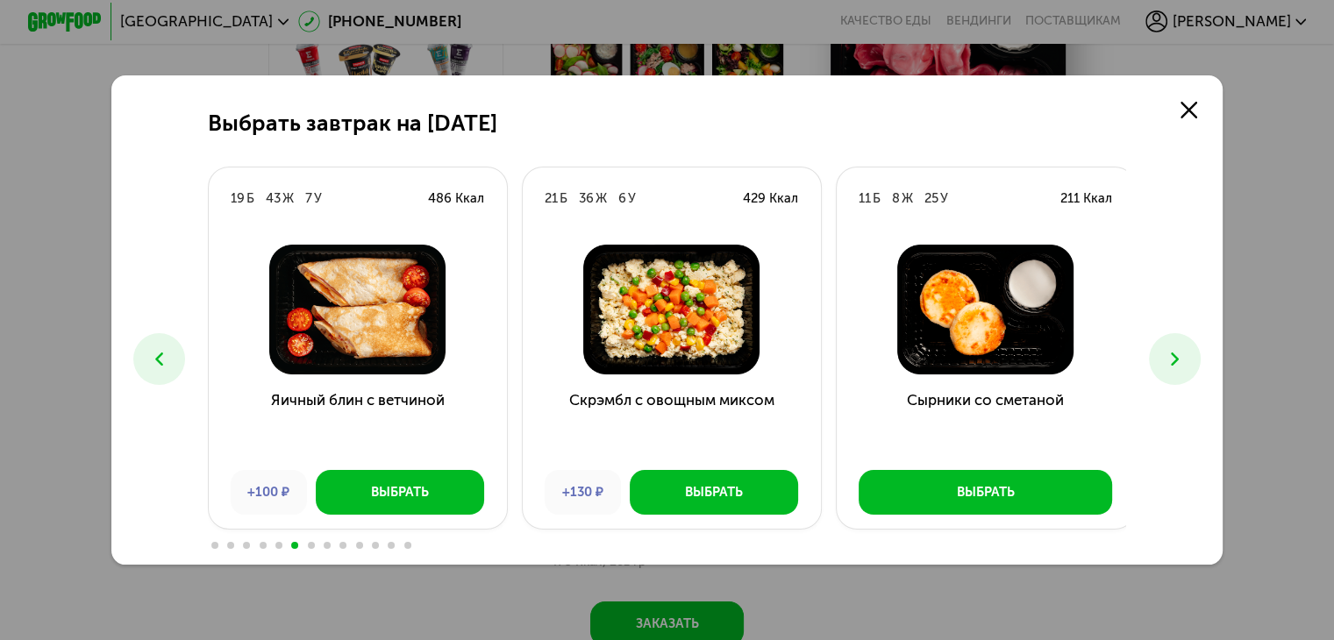
click at [1179, 358] on icon at bounding box center [1175, 359] width 22 height 22
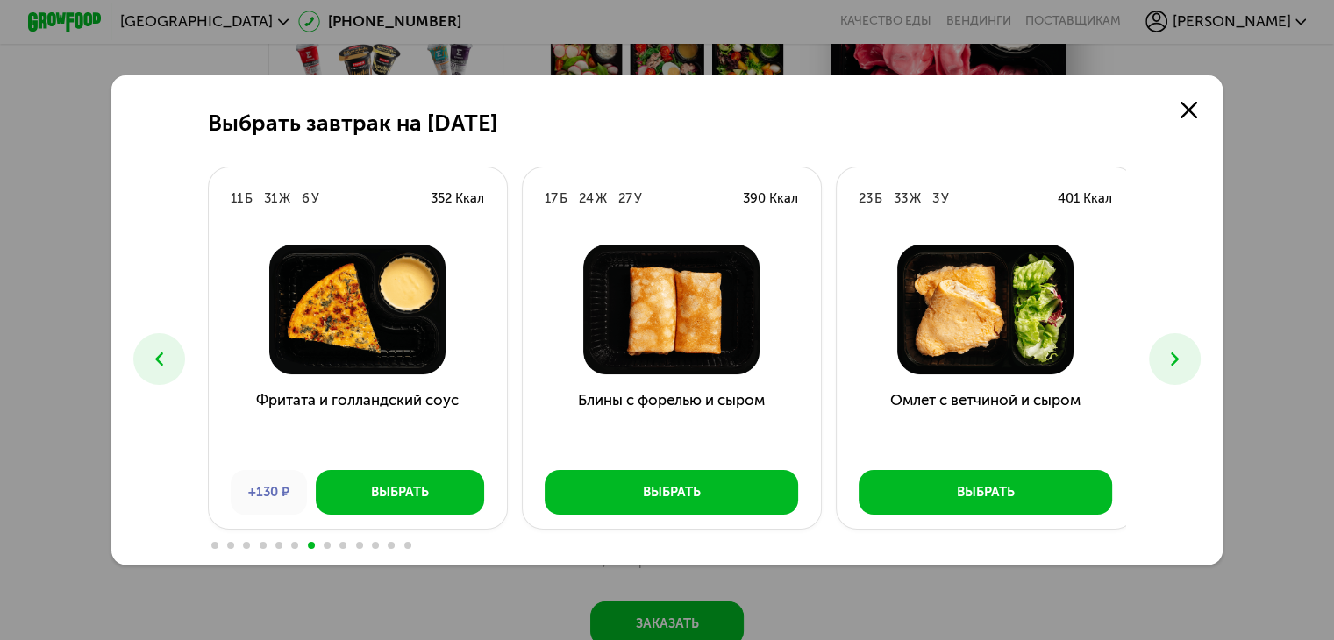
click at [1179, 358] on icon at bounding box center [1175, 359] width 22 height 22
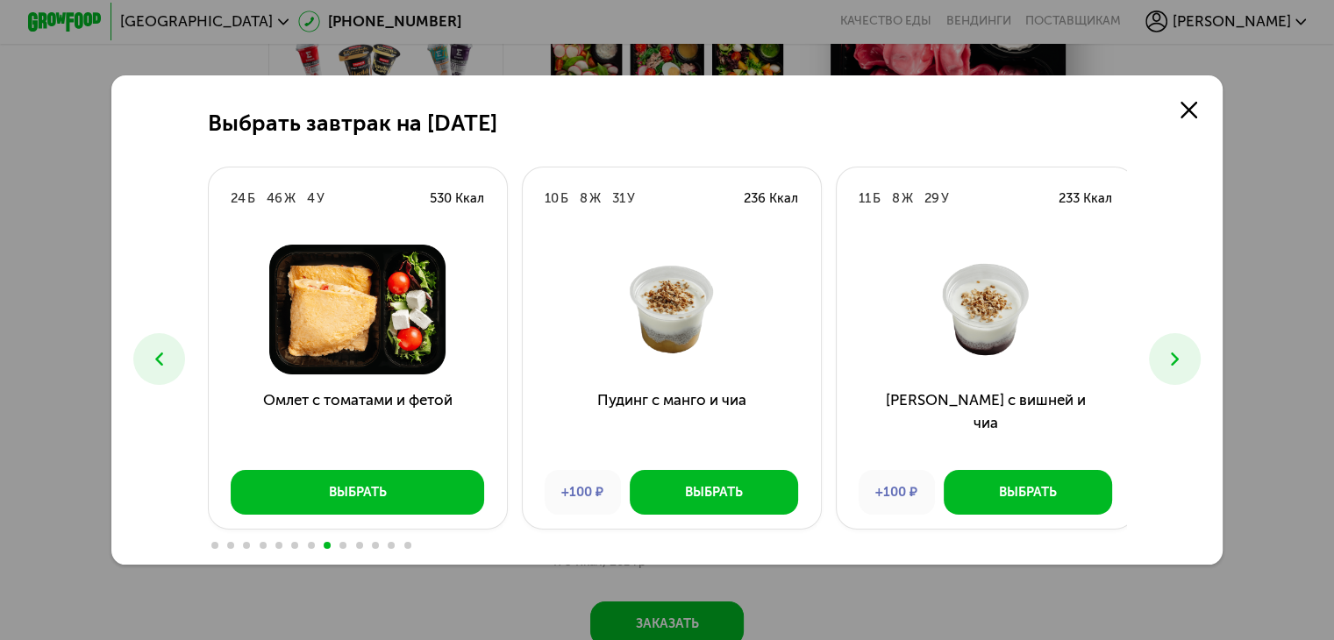
click at [1179, 358] on icon at bounding box center [1175, 359] width 22 height 22
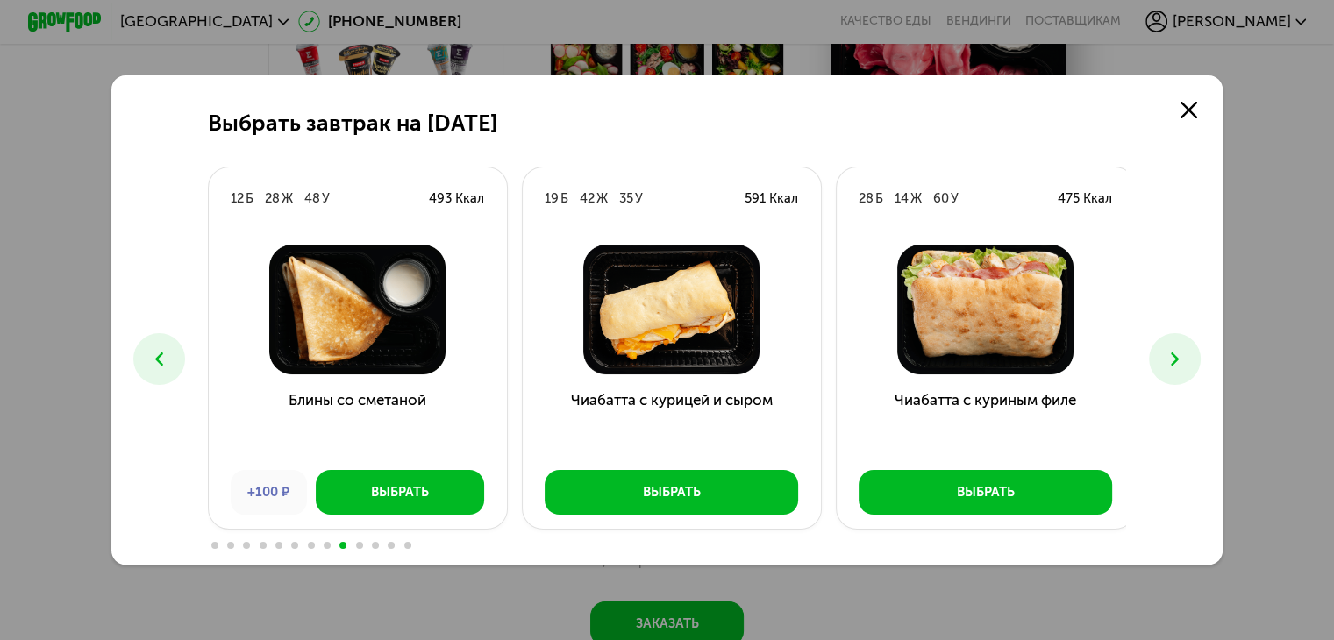
click at [1179, 357] on use at bounding box center [1175, 359] width 8 height 13
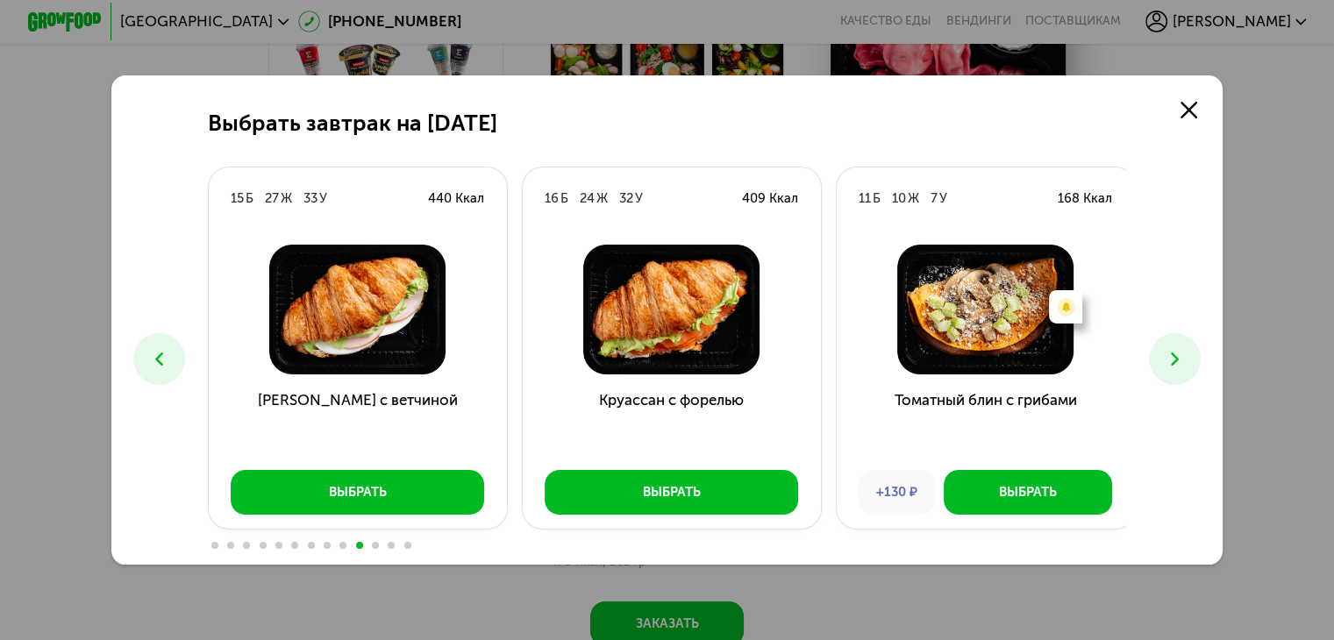
click at [1172, 377] on button at bounding box center [1175, 359] width 52 height 52
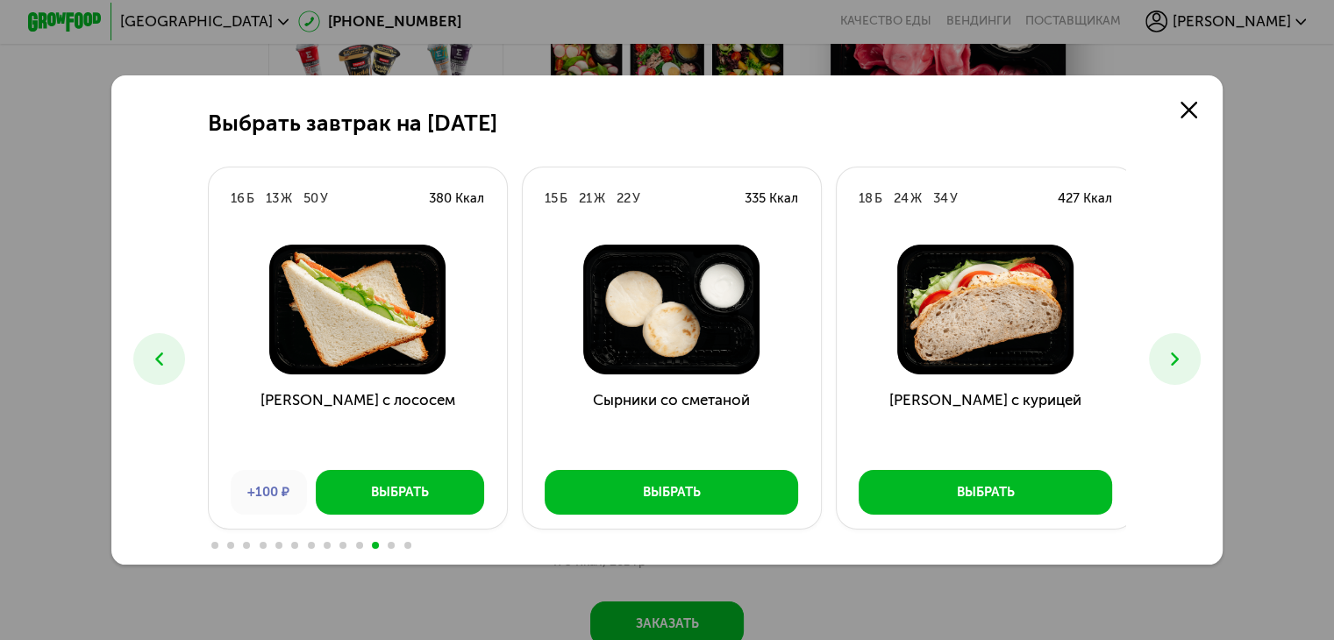
click at [1168, 363] on icon at bounding box center [1175, 359] width 22 height 22
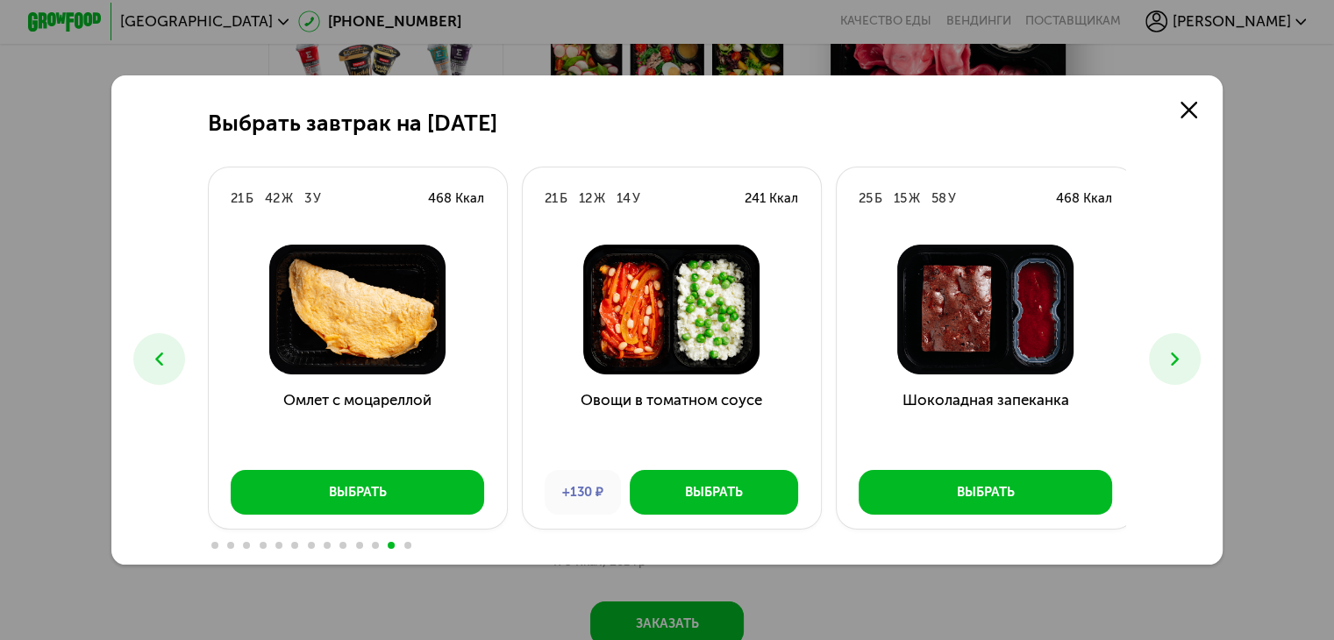
click at [1166, 357] on button at bounding box center [1175, 359] width 52 height 52
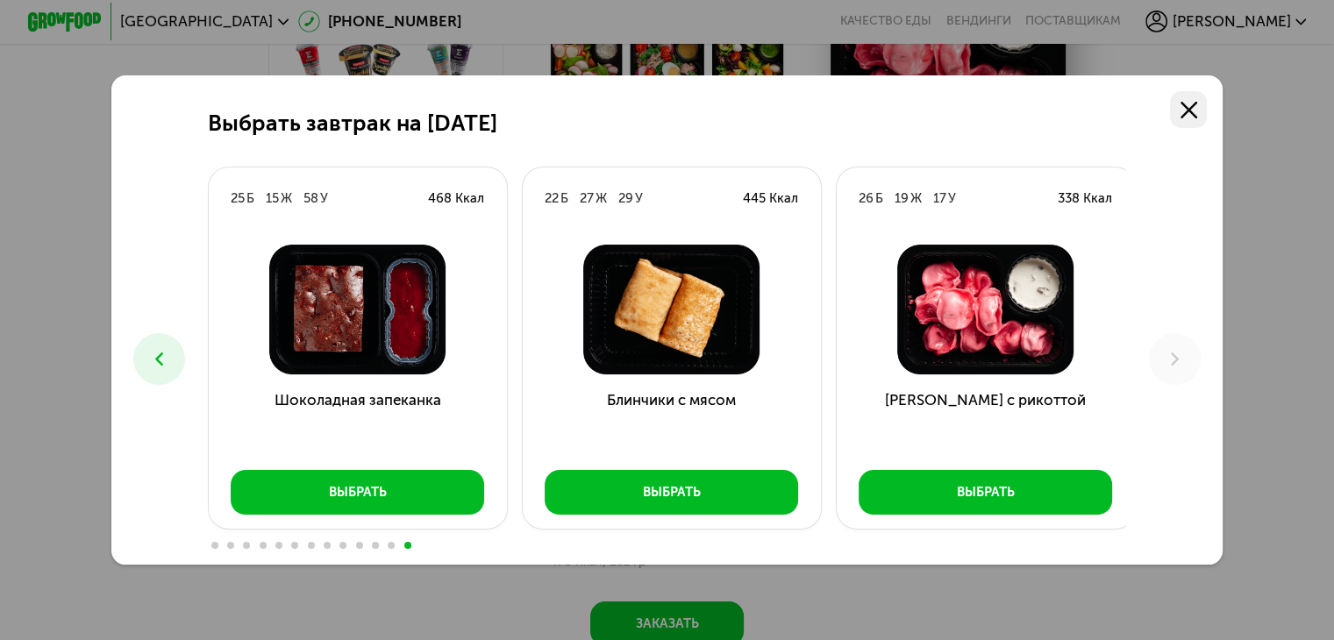
click at [1197, 105] on icon at bounding box center [1189, 110] width 17 height 17
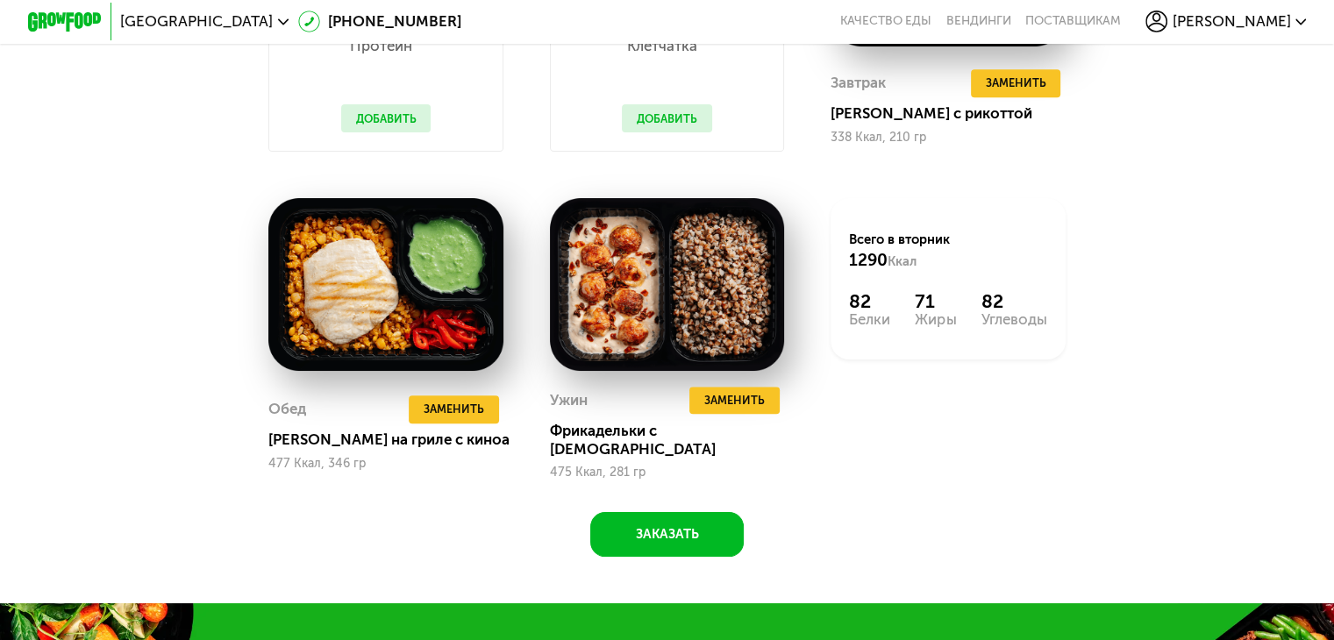
scroll to position [1872, 0]
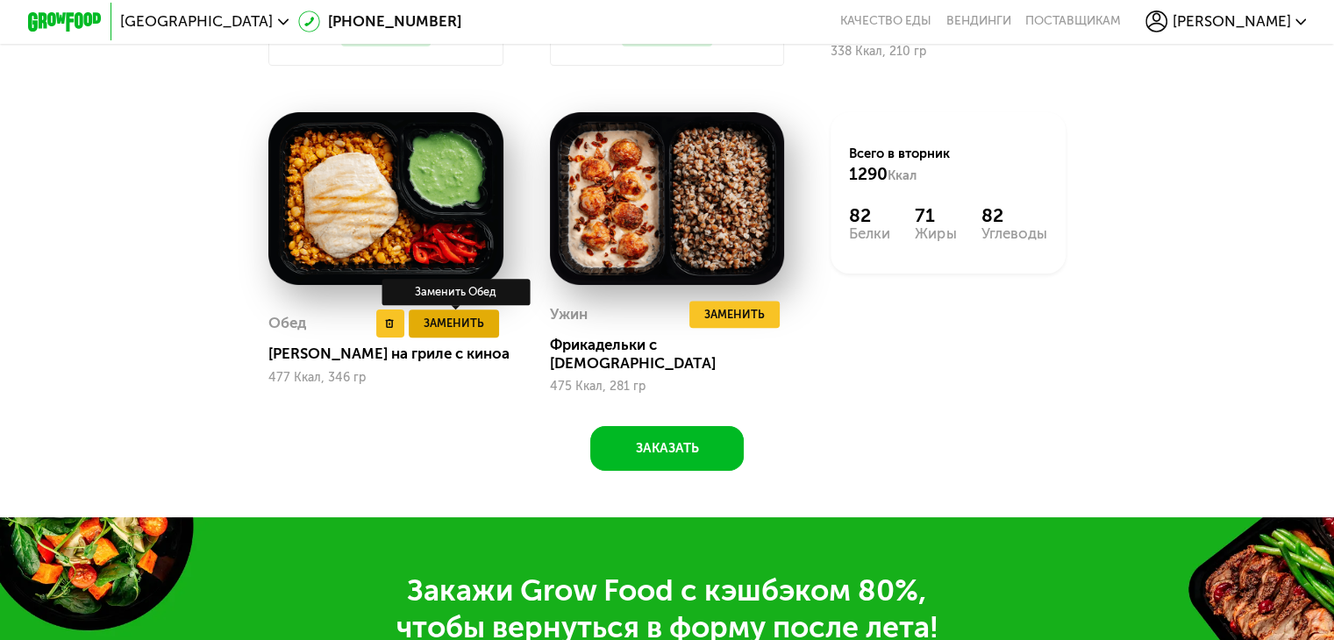
click at [468, 326] on span "Заменить" at bounding box center [454, 323] width 61 height 18
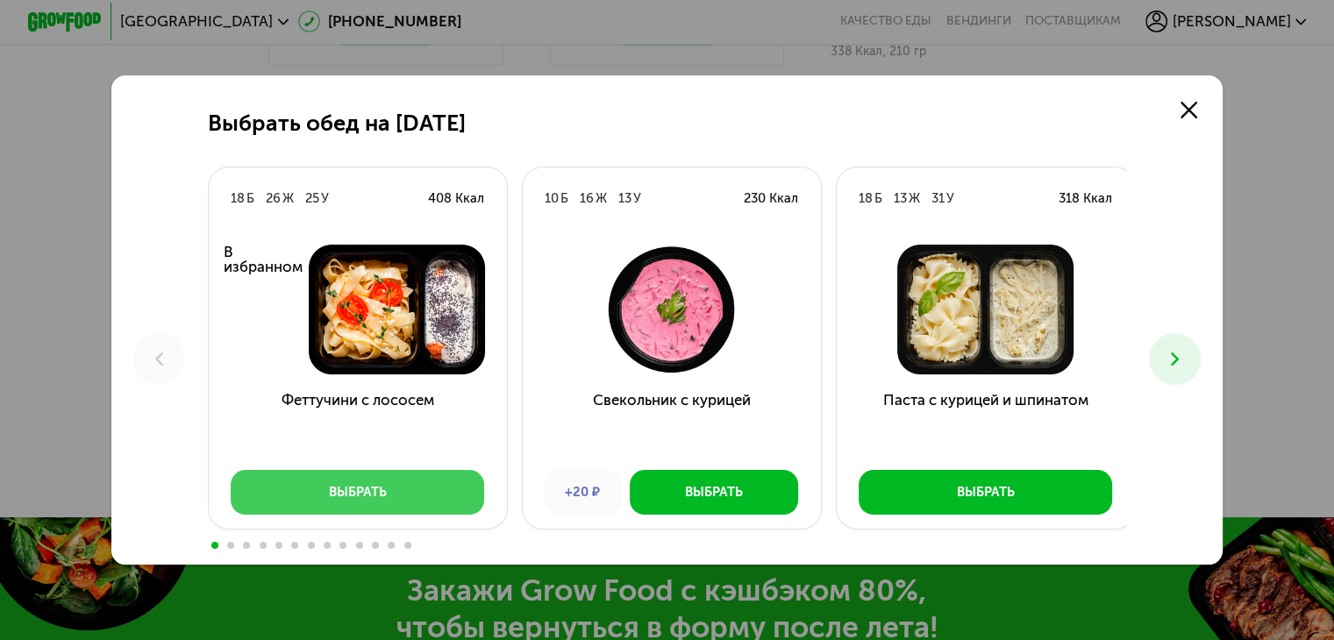
click at [382, 485] on button "Выбрать" at bounding box center [357, 492] width 253 height 45
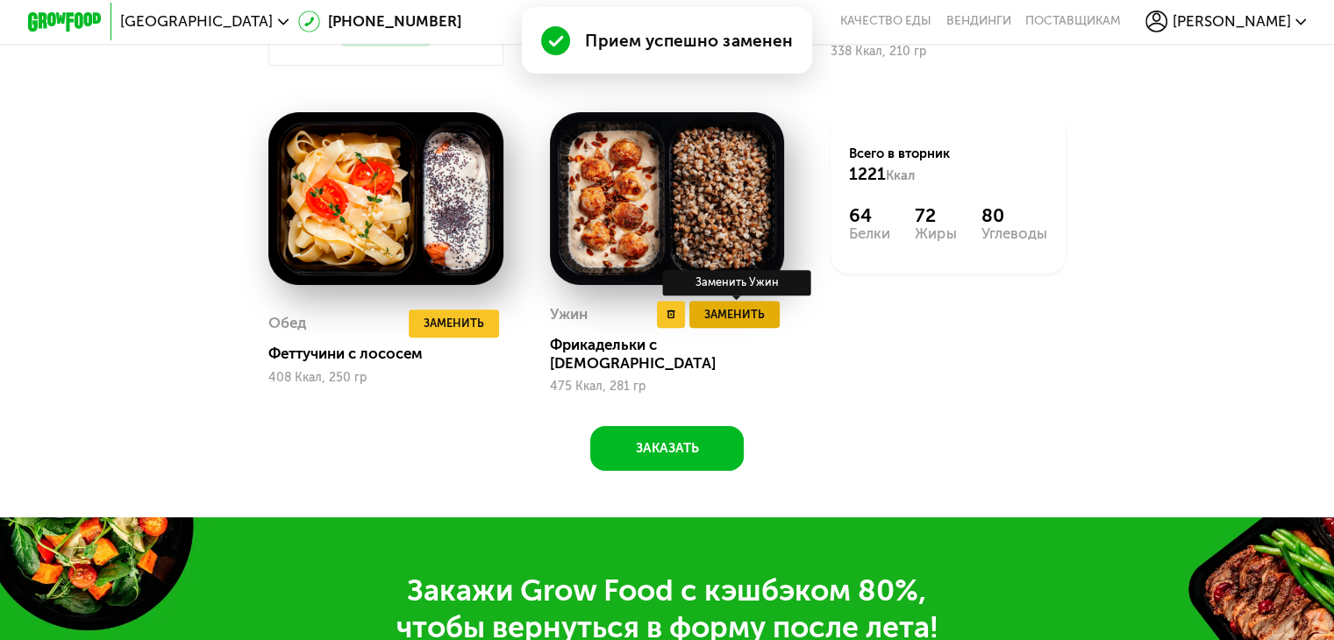
click at [741, 324] on span "Заменить" at bounding box center [734, 314] width 61 height 18
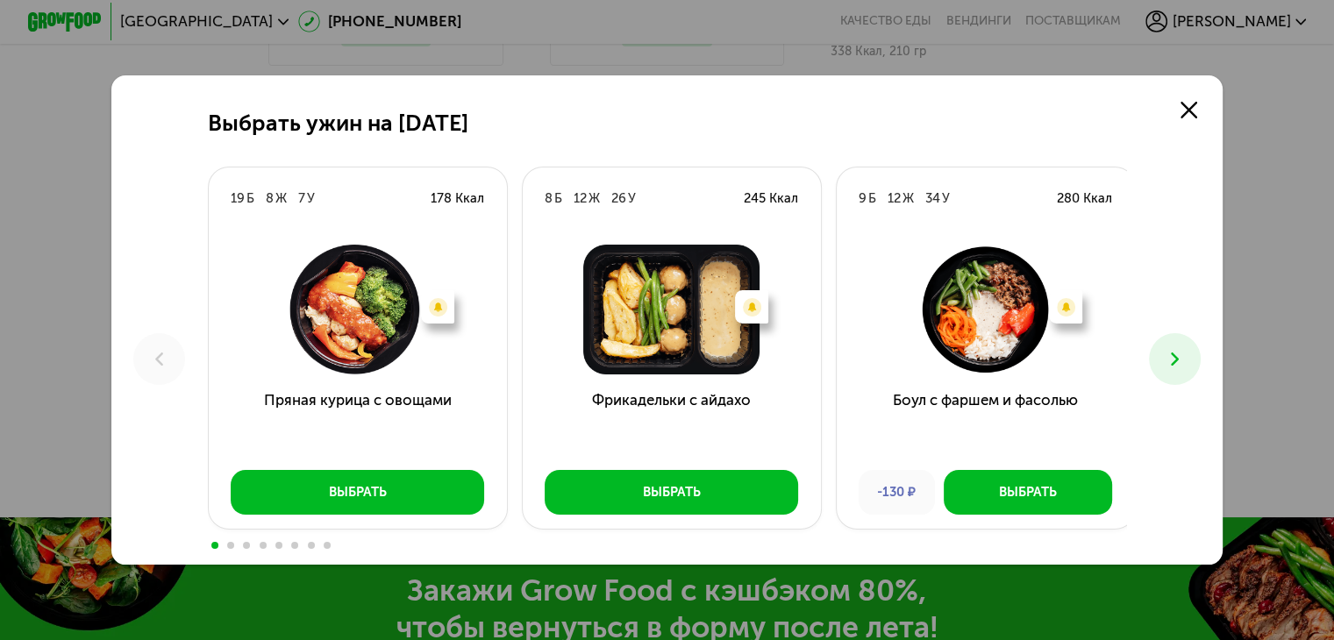
click at [1182, 352] on icon at bounding box center [1175, 359] width 22 height 22
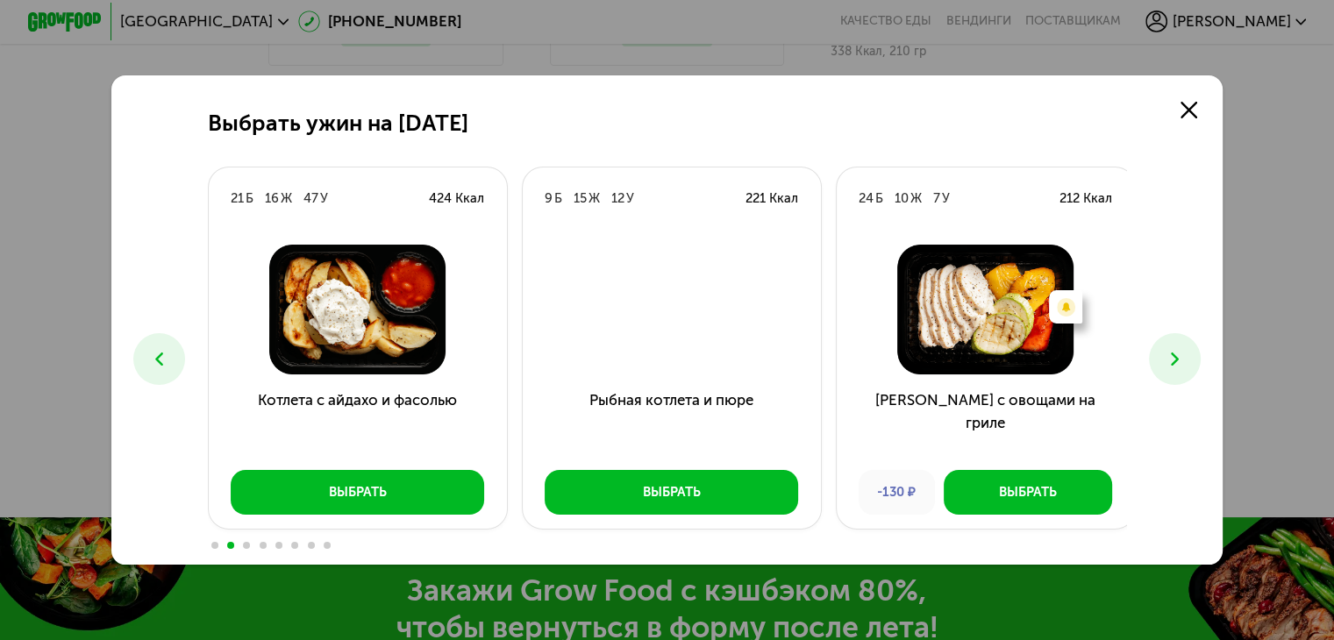
click at [1182, 352] on icon at bounding box center [1175, 359] width 22 height 22
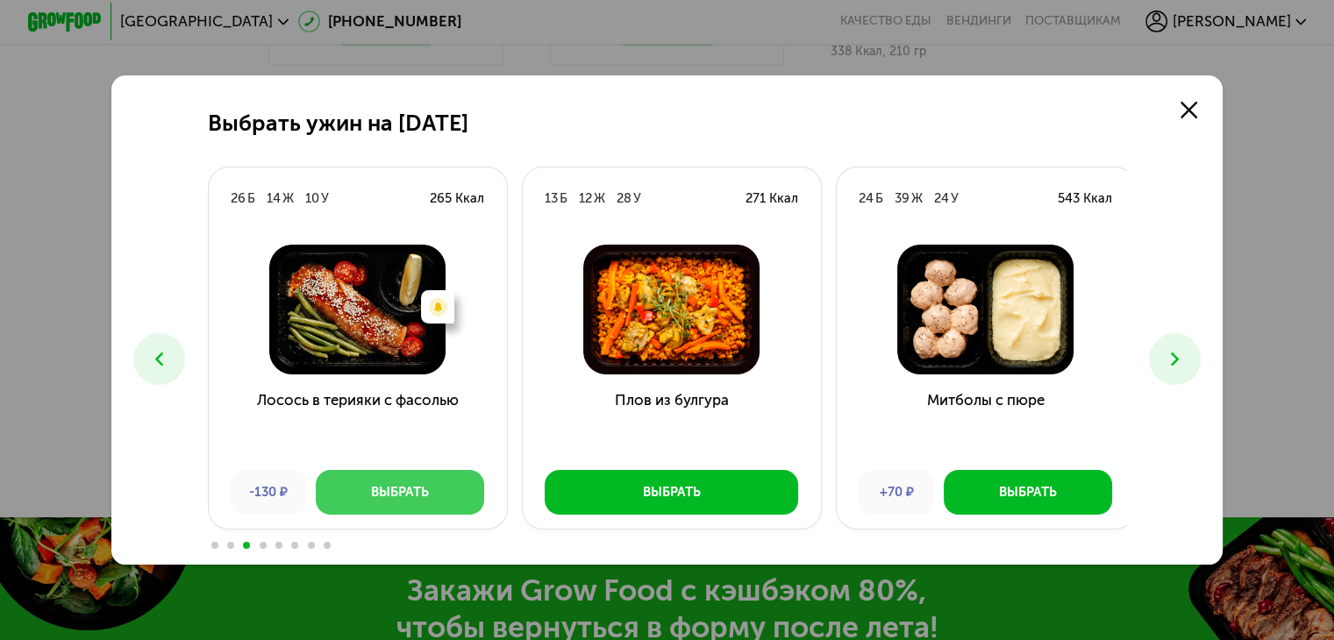
click at [401, 511] on button "Выбрать" at bounding box center [400, 492] width 168 height 45
